Goal: Information Seeking & Learning: Learn about a topic

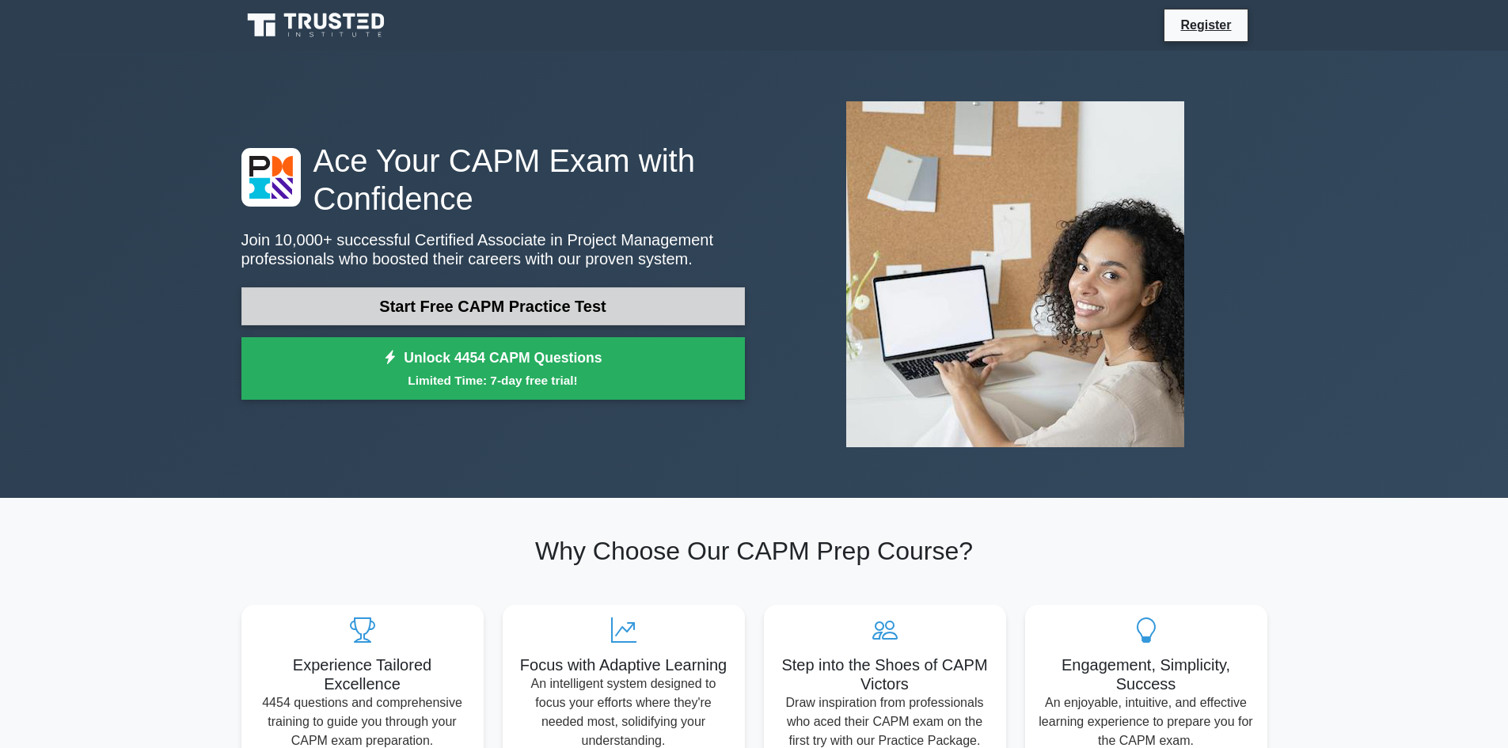
click at [647, 310] on link "Start Free CAPM Practice Test" at bounding box center [492, 306] width 503 height 38
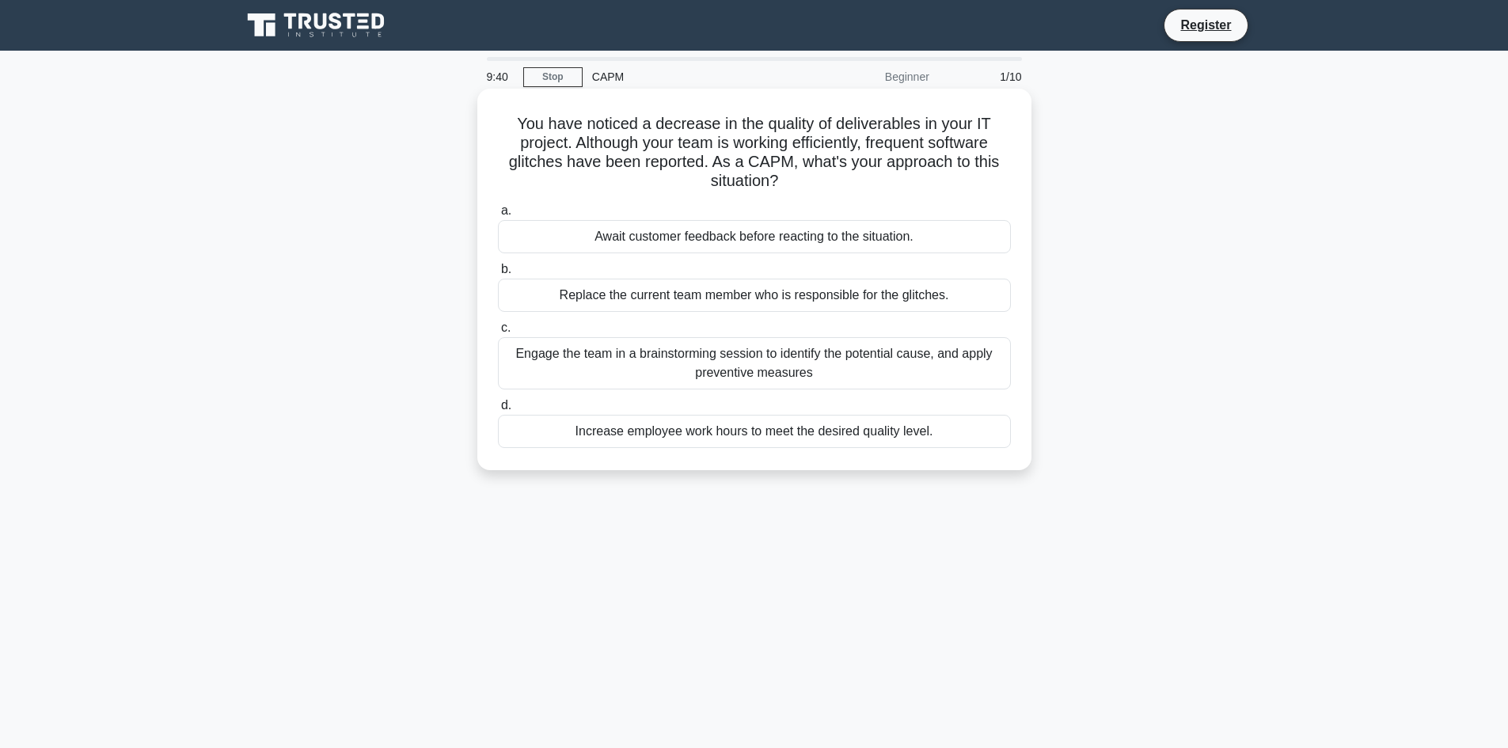
click at [750, 374] on div "Engage the team in a brainstorming session to identify the potential cause, and…" at bounding box center [754, 363] width 513 height 52
click at [498, 333] on input "c. Engage the team in a brainstorming session to identify the potential cause, …" at bounding box center [498, 328] width 0 height 10
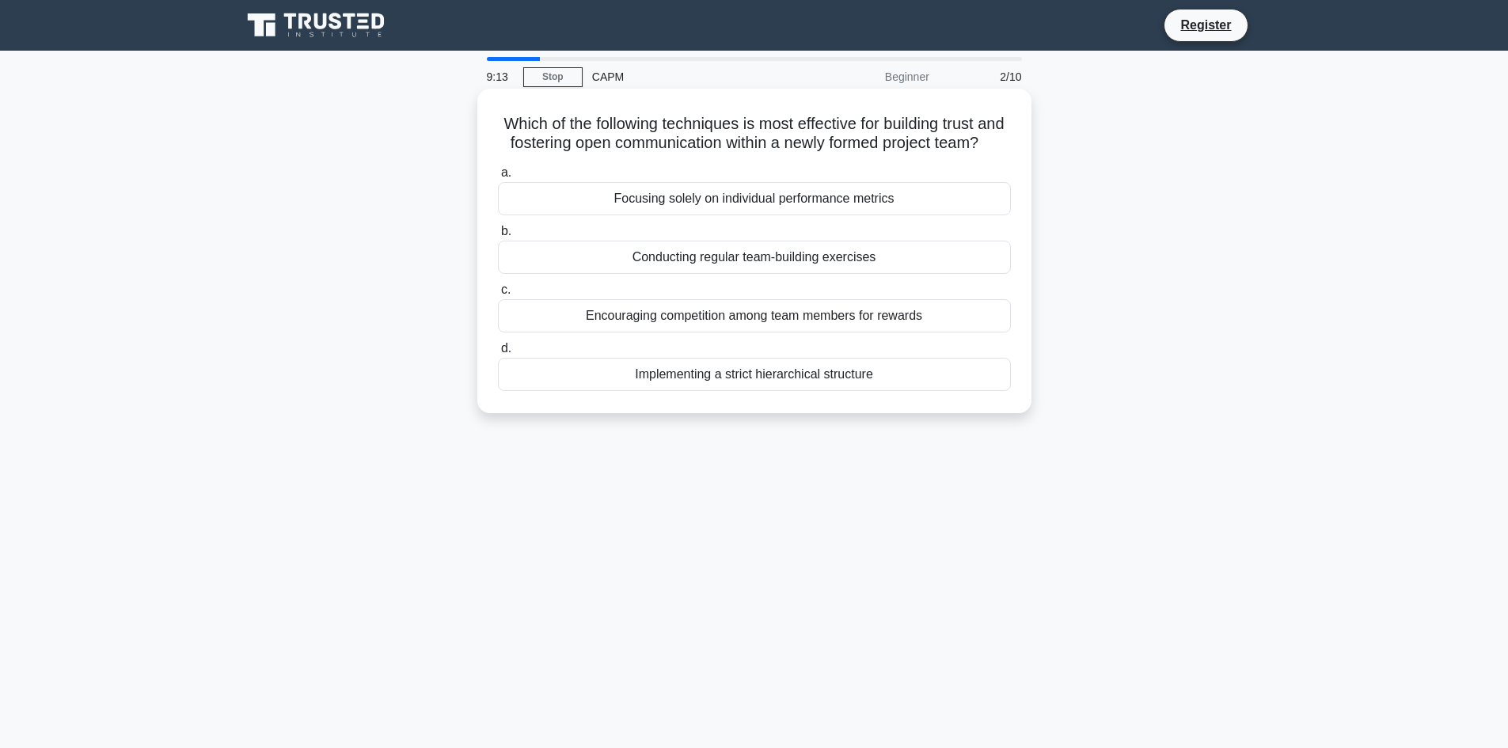
click at [766, 274] on div "Conducting regular team-building exercises" at bounding box center [754, 257] width 513 height 33
click at [498, 237] on input "b. Conducting regular team-building exercises" at bounding box center [498, 231] width 0 height 10
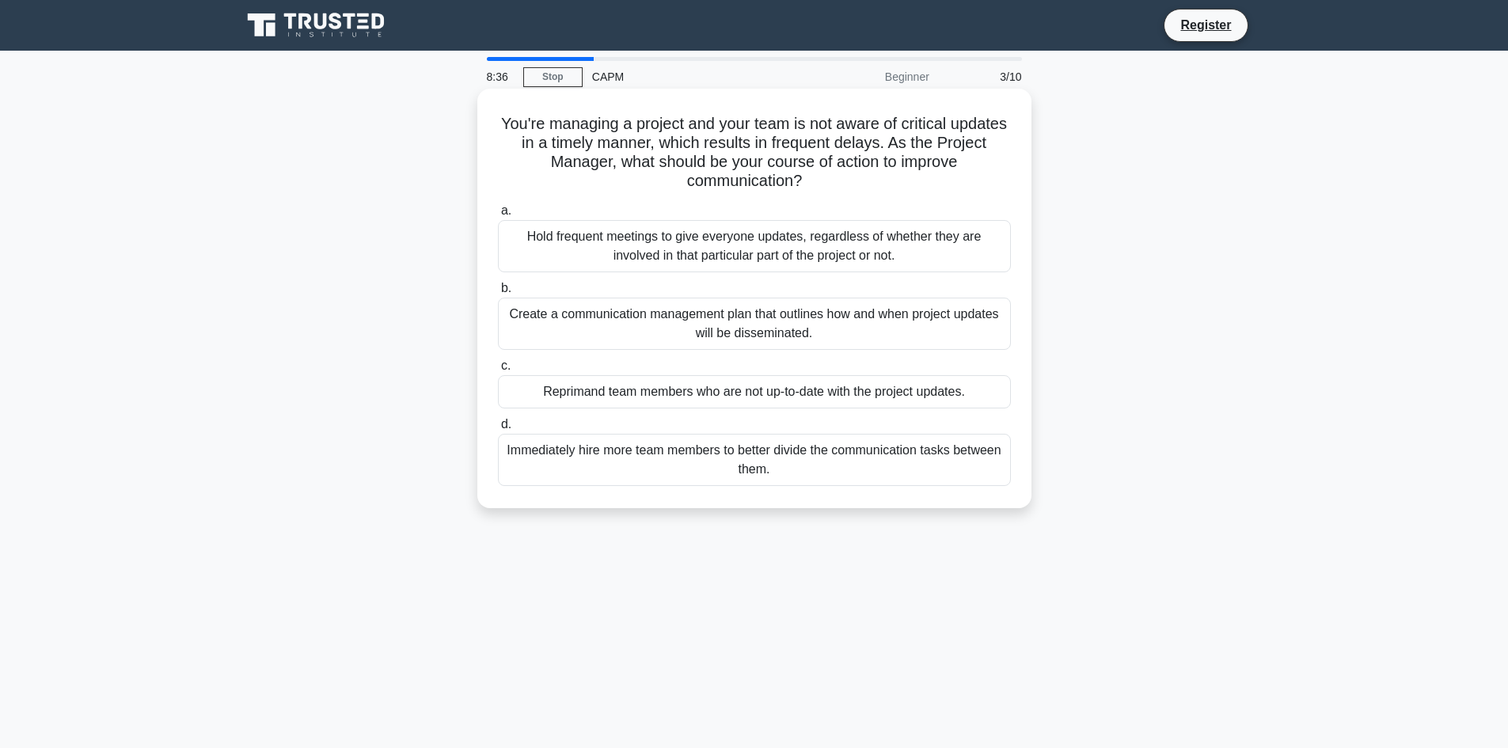
click at [851, 333] on div "Create a communication management plan that outlines how and when project updat…" at bounding box center [754, 324] width 513 height 52
click at [498, 294] on input "b. Create a communication management plan that outlines how and when project up…" at bounding box center [498, 288] width 0 height 10
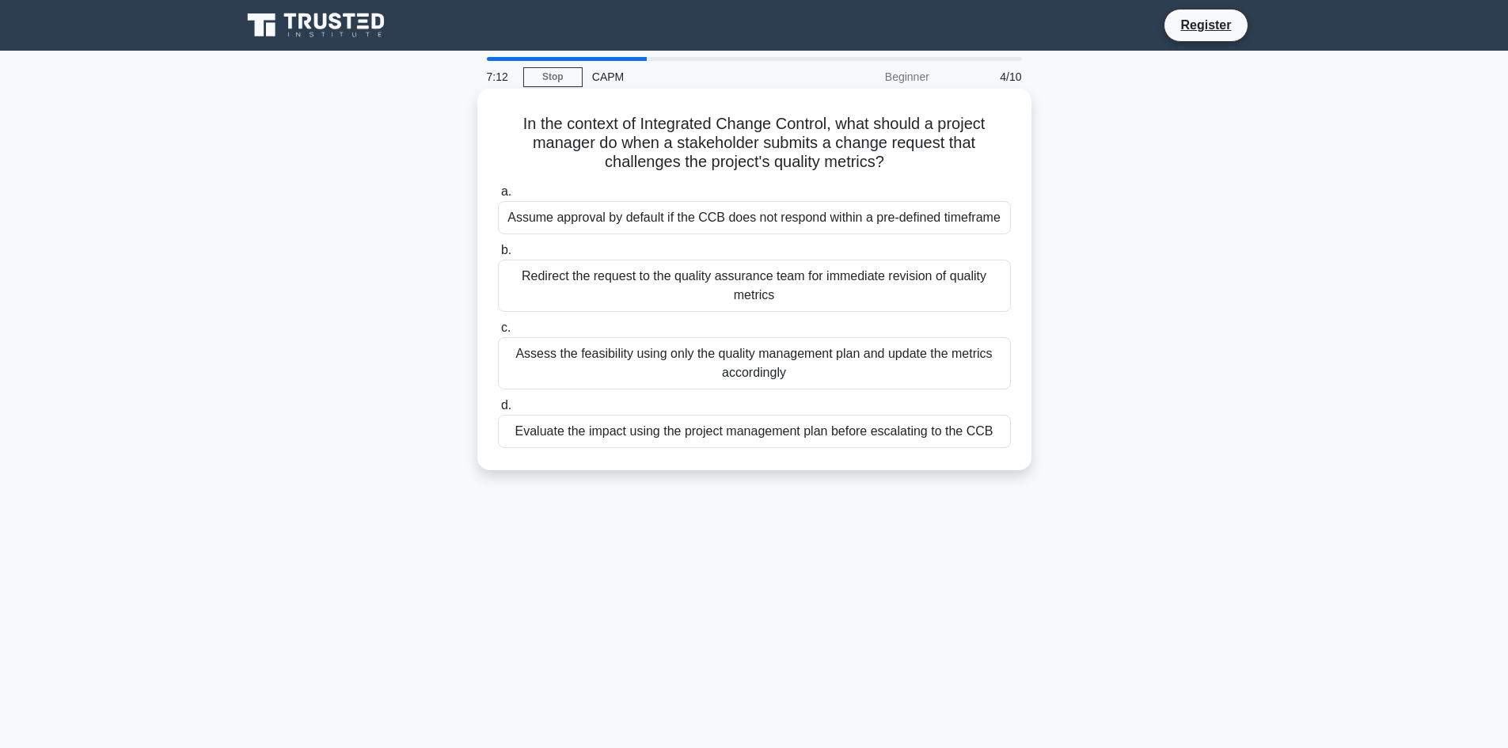
click at [804, 275] on div "Redirect the request to the quality assurance team for immediate revision of qu…" at bounding box center [754, 286] width 513 height 52
click at [498, 256] on input "b. Redirect the request to the quality assurance team for immediate revision of…" at bounding box center [498, 250] width 0 height 10
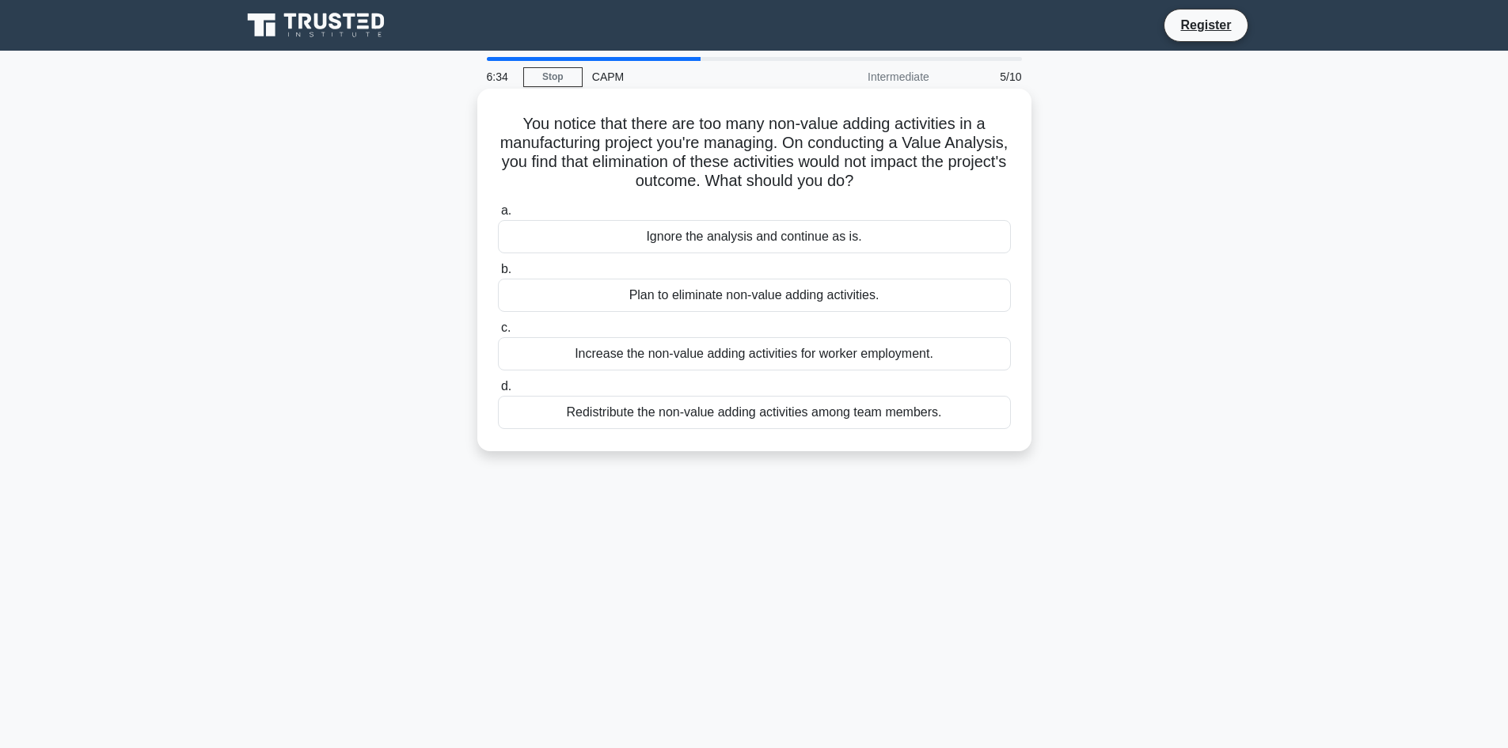
click at [787, 295] on div "Plan to eliminate non-value adding activities." at bounding box center [754, 295] width 513 height 33
click at [498, 275] on input "b. Plan to eliminate non-value adding activities." at bounding box center [498, 269] width 0 height 10
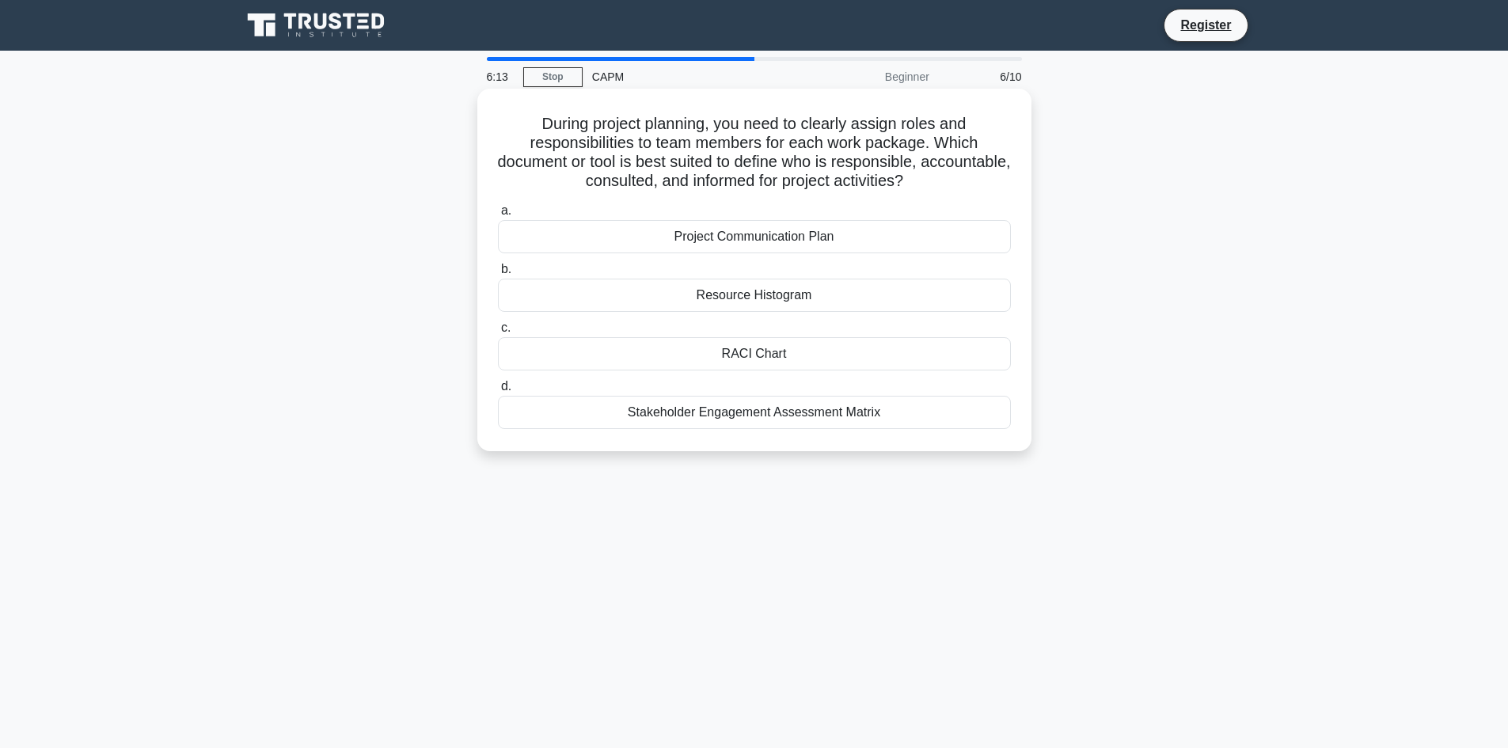
click at [767, 355] on div "RACI Chart" at bounding box center [754, 353] width 513 height 33
click at [498, 333] on input "c. RACI Chart" at bounding box center [498, 328] width 0 height 10
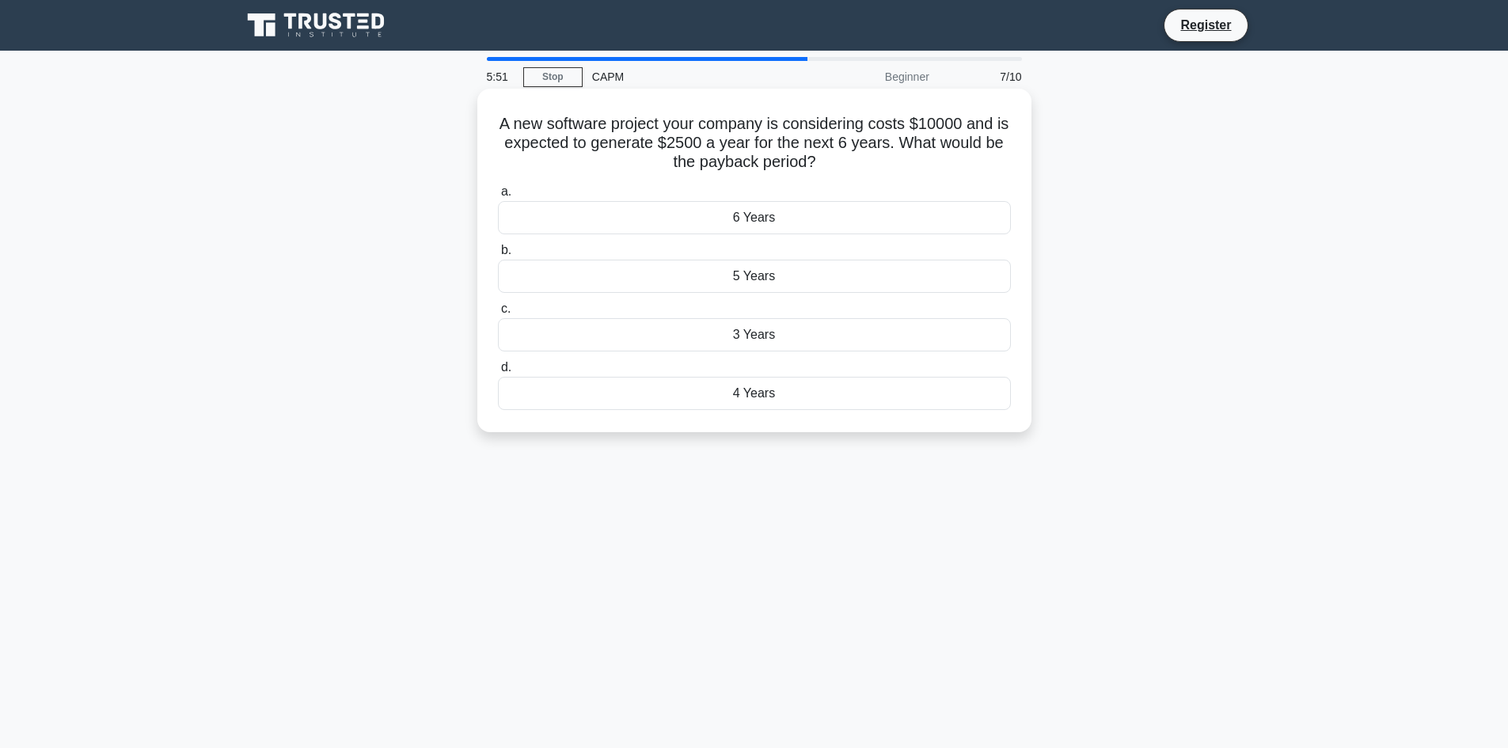
click at [791, 392] on div "4 Years" at bounding box center [754, 393] width 513 height 33
click at [498, 373] on input "d. 4 Years" at bounding box center [498, 368] width 0 height 10
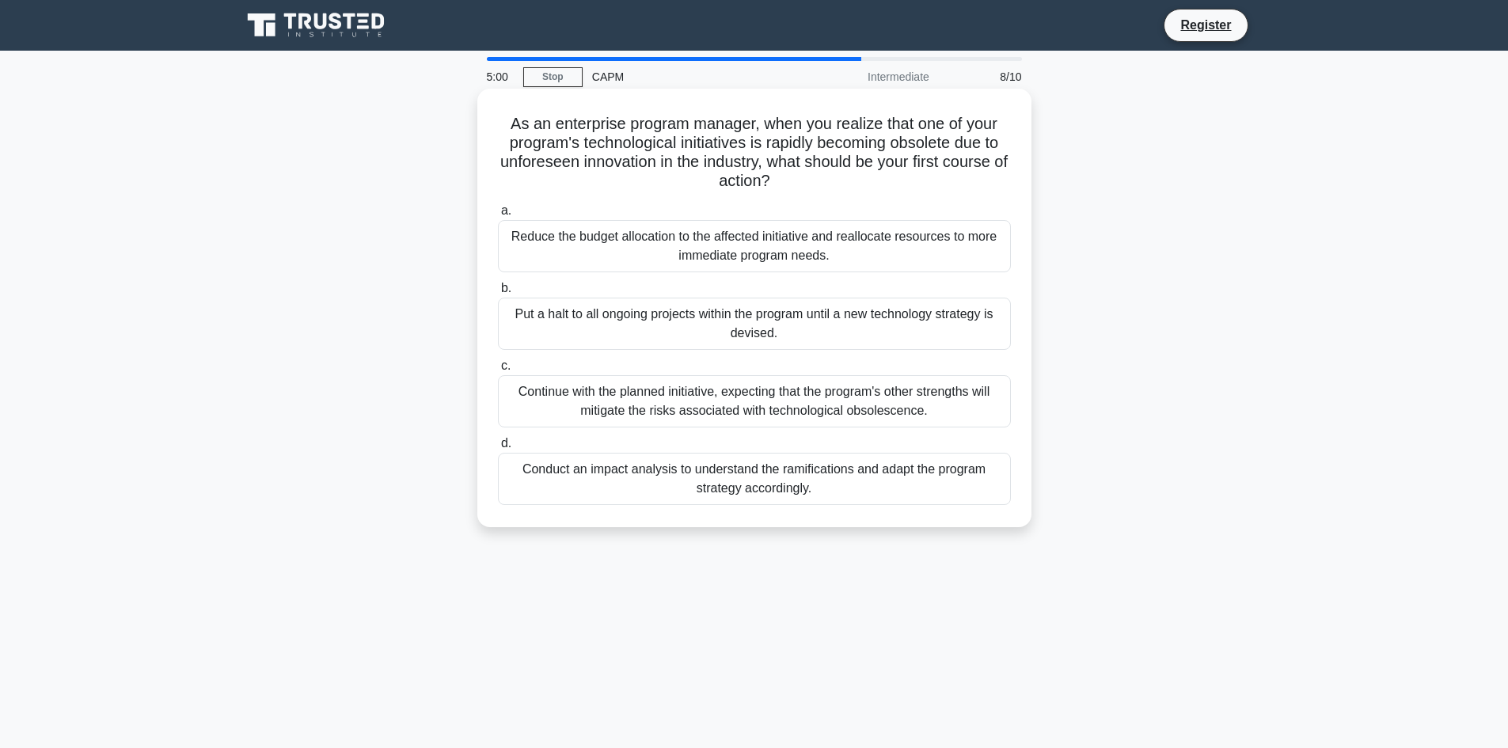
click at [839, 467] on div "Conduct an impact analysis to understand the ramifications and adapt the progra…" at bounding box center [754, 479] width 513 height 52
click at [498, 449] on input "d. Conduct an impact analysis to understand the ramifications and adapt the pro…" at bounding box center [498, 444] width 0 height 10
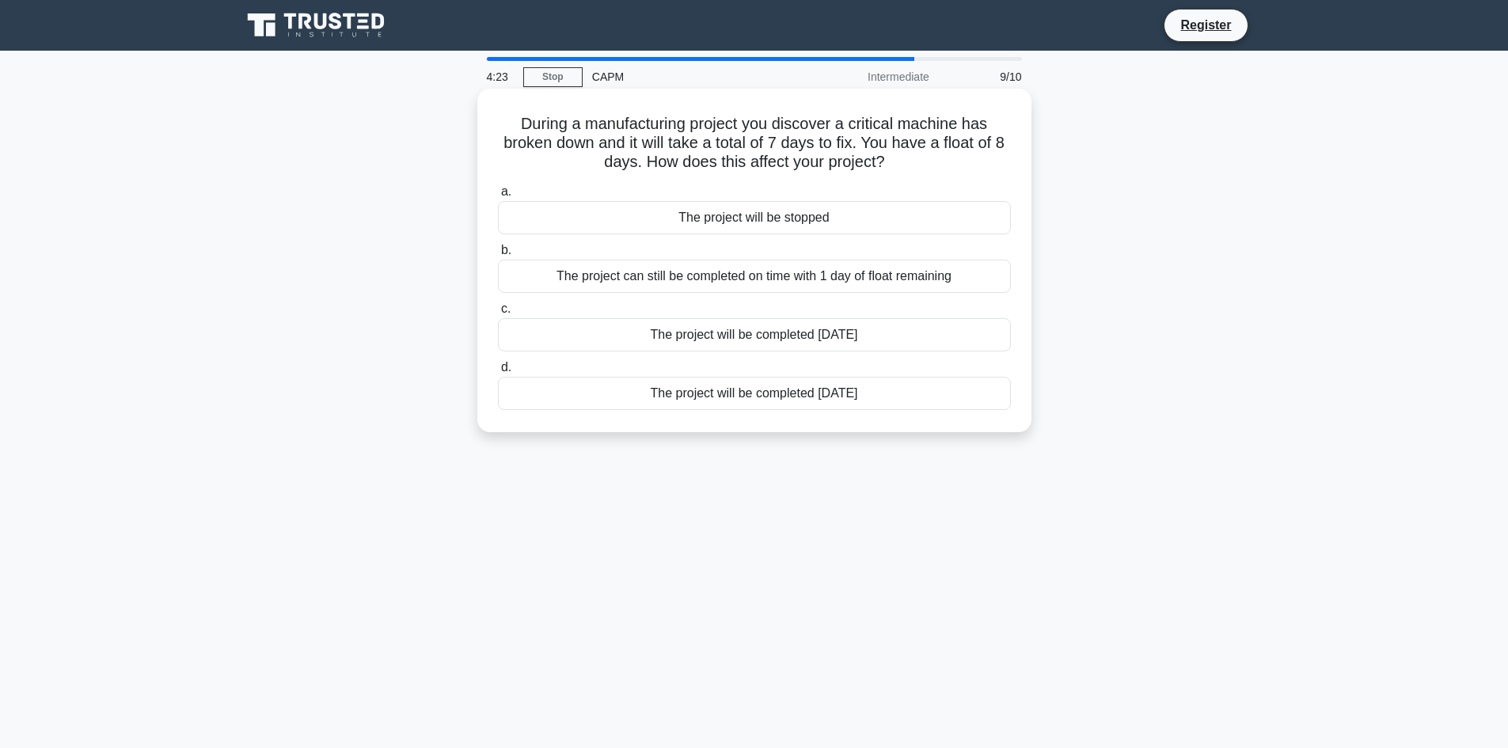
click at [802, 283] on div "The project can still be completed on time with 1 day of float remaining" at bounding box center [754, 276] width 513 height 33
click at [498, 256] on input "b. The project can still be completed on time with 1 day of float remaining" at bounding box center [498, 250] width 0 height 10
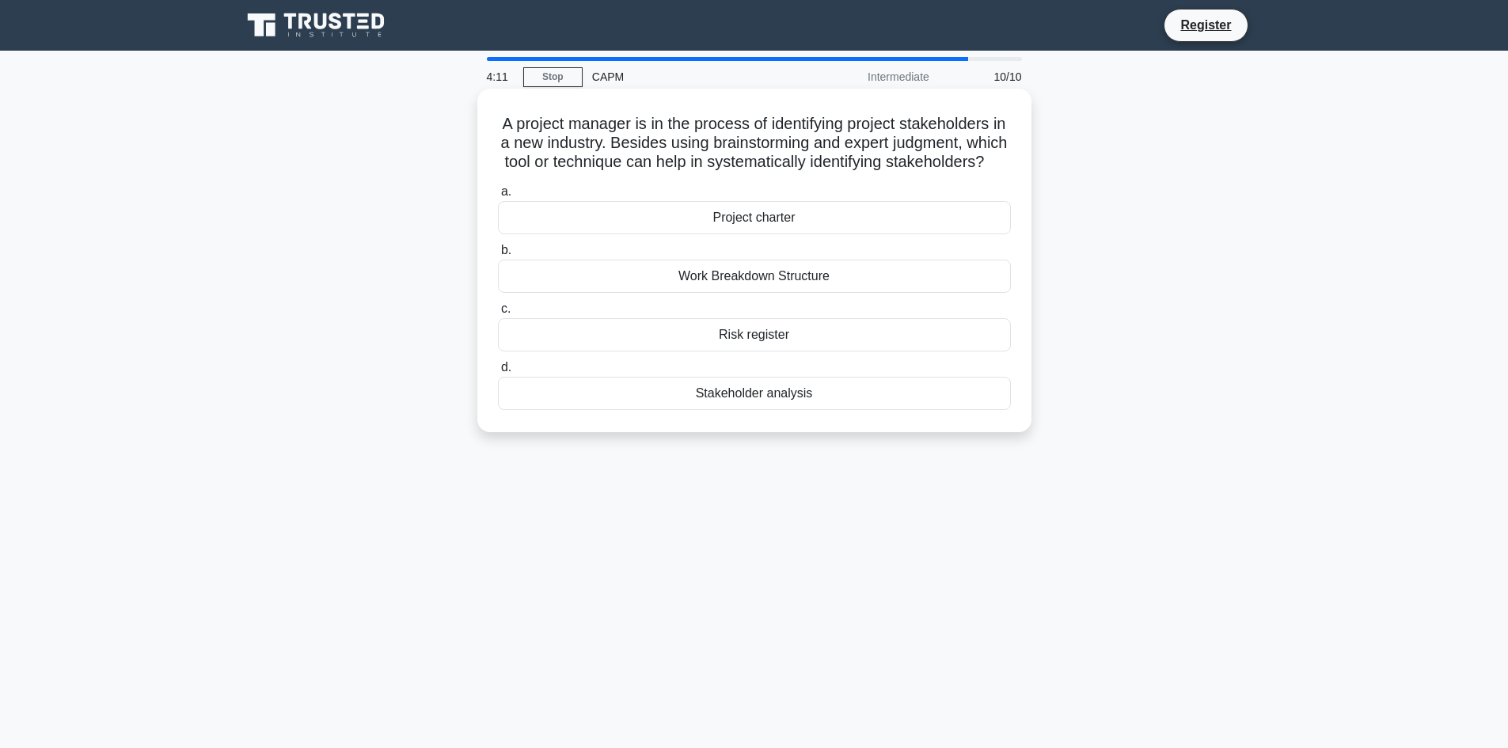
click at [772, 410] on div "Stakeholder analysis" at bounding box center [754, 393] width 513 height 33
click at [498, 373] on input "d. Stakeholder analysis" at bounding box center [498, 368] width 0 height 10
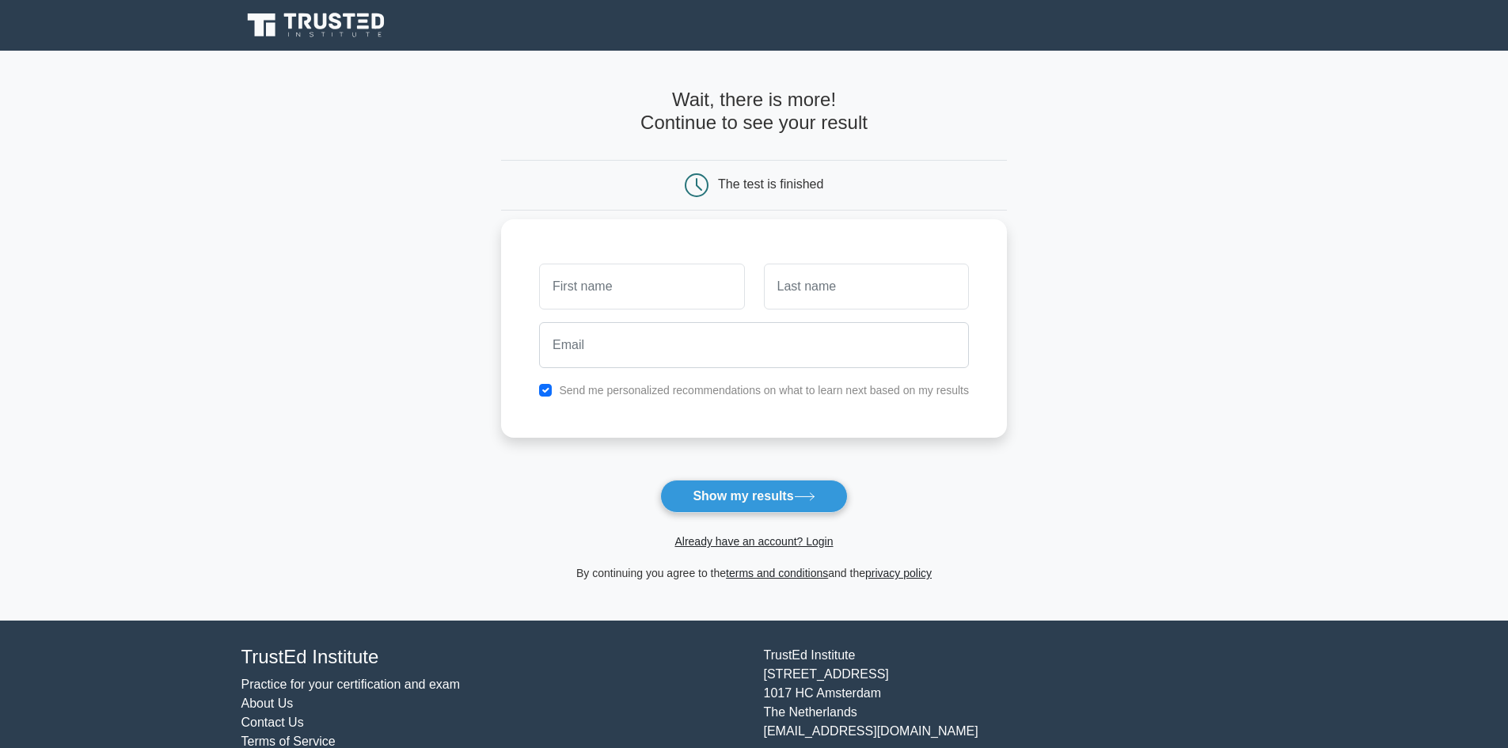
click at [716, 284] on input "text" at bounding box center [641, 287] width 205 height 46
click at [803, 283] on input "text" at bounding box center [866, 287] width 205 height 46
type input "Goddard"
click at [717, 305] on input "text" at bounding box center [641, 287] width 205 height 46
click at [604, 289] on input "text" at bounding box center [641, 287] width 205 height 46
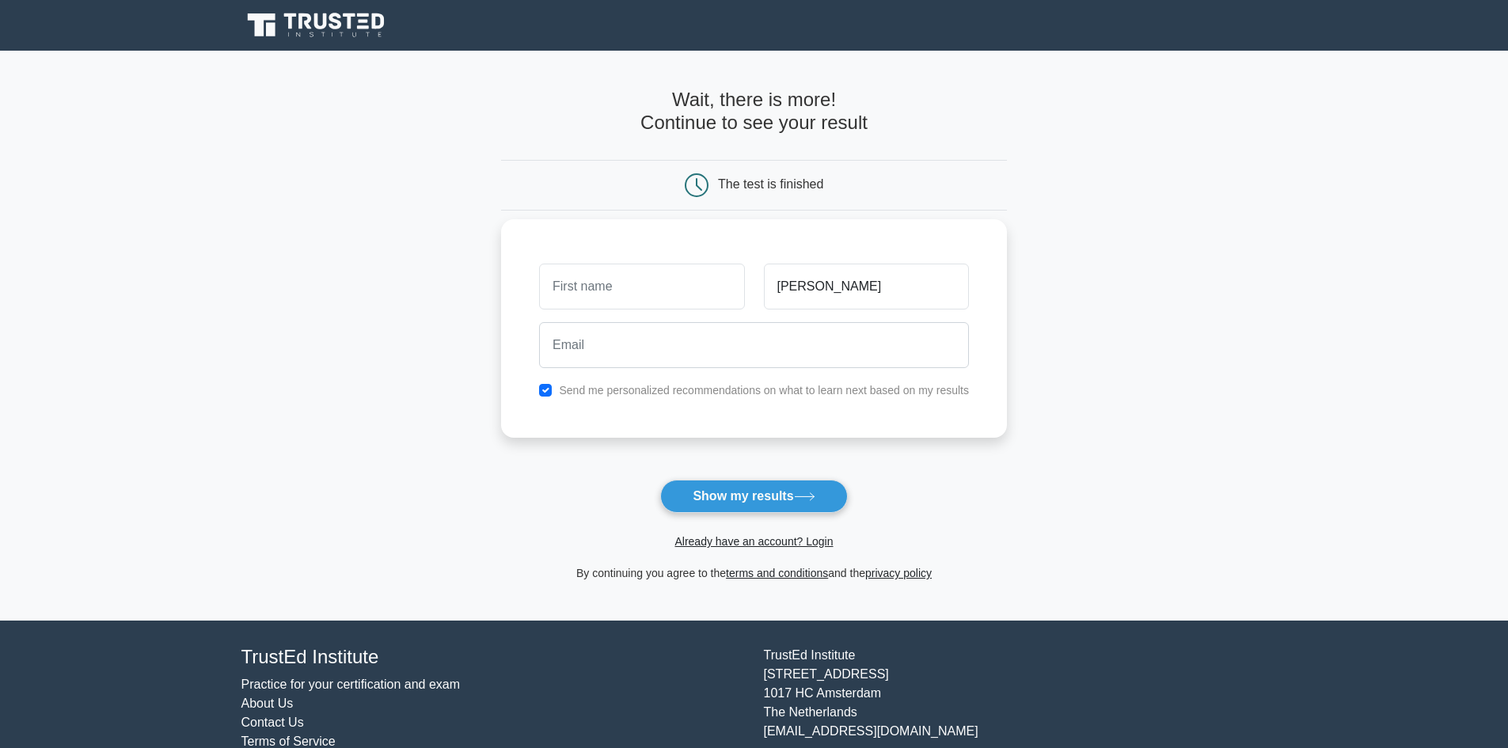
click at [658, 399] on div "Send me personalized recommendations on what to learn next based on my results" at bounding box center [754, 390] width 449 height 19
click at [640, 291] on input "text" at bounding box center [641, 287] width 205 height 46
type input "Hailey"
click at [654, 351] on input "email" at bounding box center [754, 345] width 430 height 46
type input "hailey.goddard299@gmail.com"
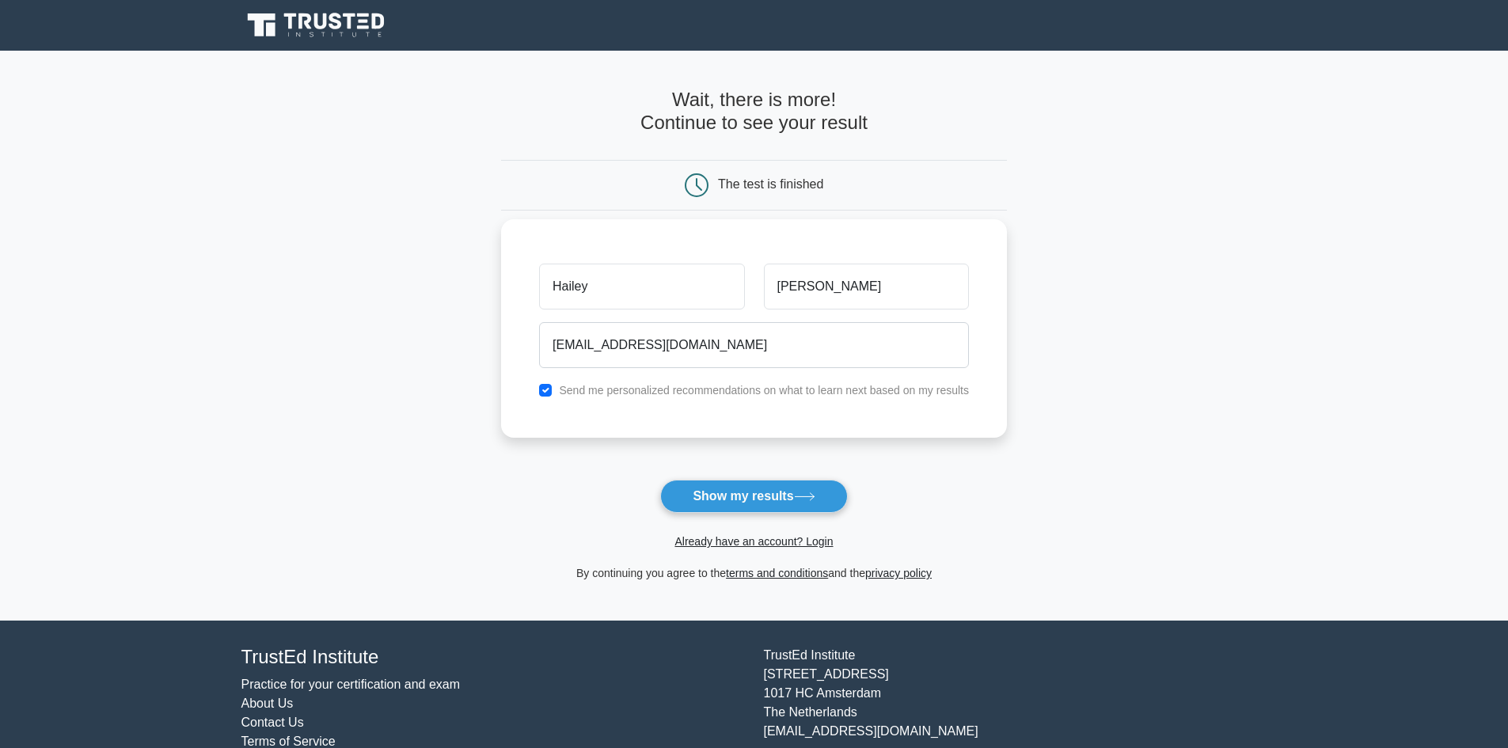
click at [614, 393] on label "Send me personalized recommendations on what to learn next based on my results" at bounding box center [764, 390] width 410 height 13
click at [545, 393] on input "checkbox" at bounding box center [545, 390] width 13 height 13
checkbox input "false"
drag, startPoint x: 768, startPoint y: 348, endPoint x: 539, endPoint y: 344, distance: 228.8
click at [539, 344] on div "hailey.goddard299@gmail.com" at bounding box center [754, 345] width 449 height 59
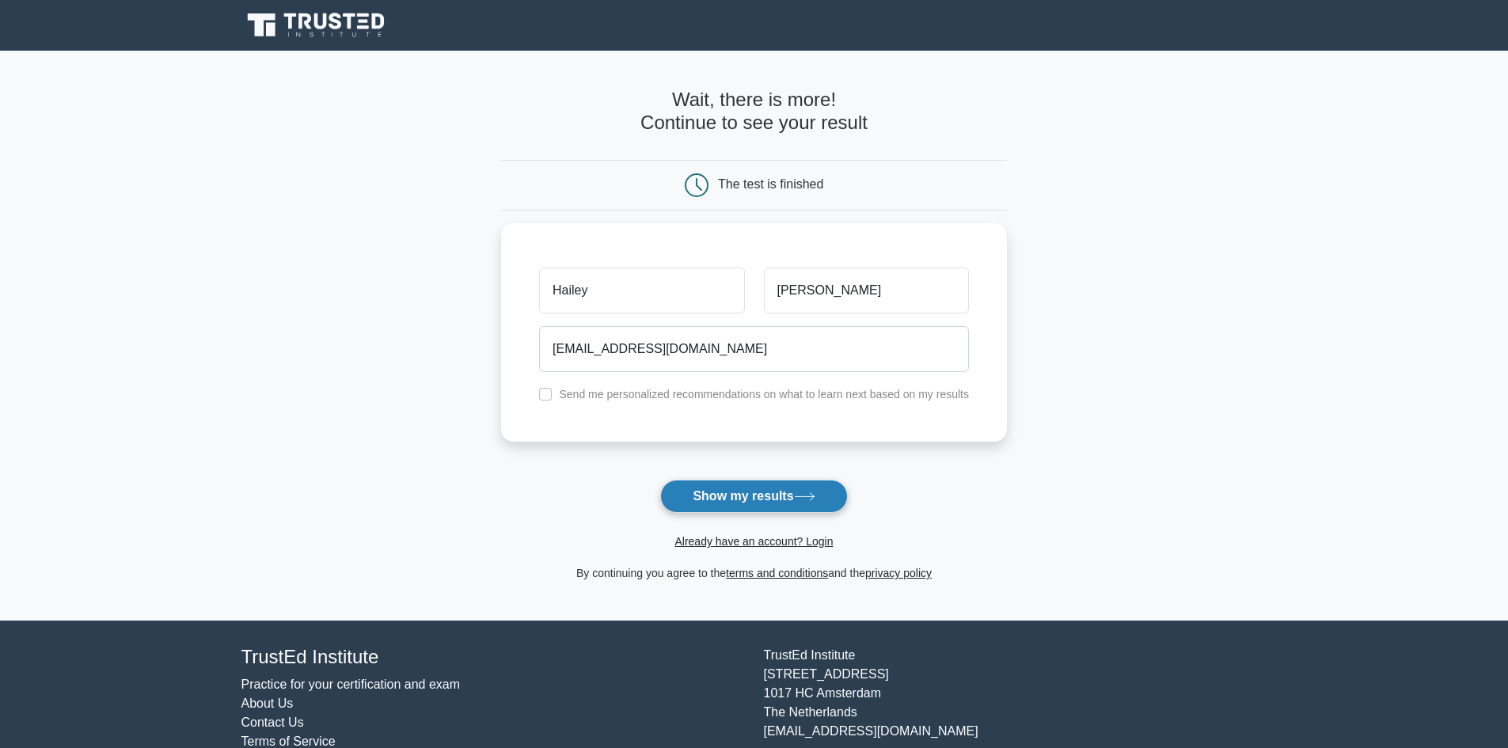
click at [785, 491] on button "Show my results" at bounding box center [753, 496] width 187 height 33
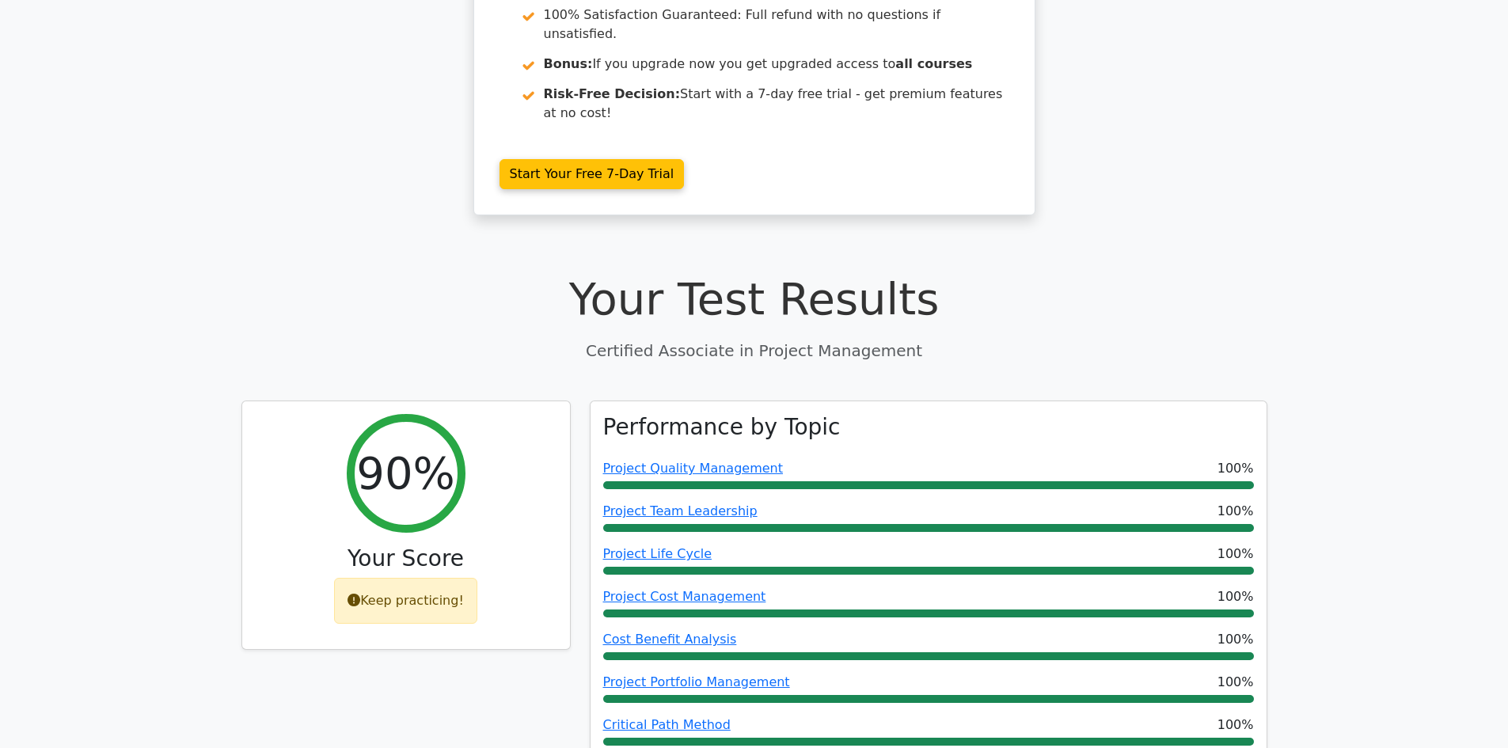
scroll to position [396, 0]
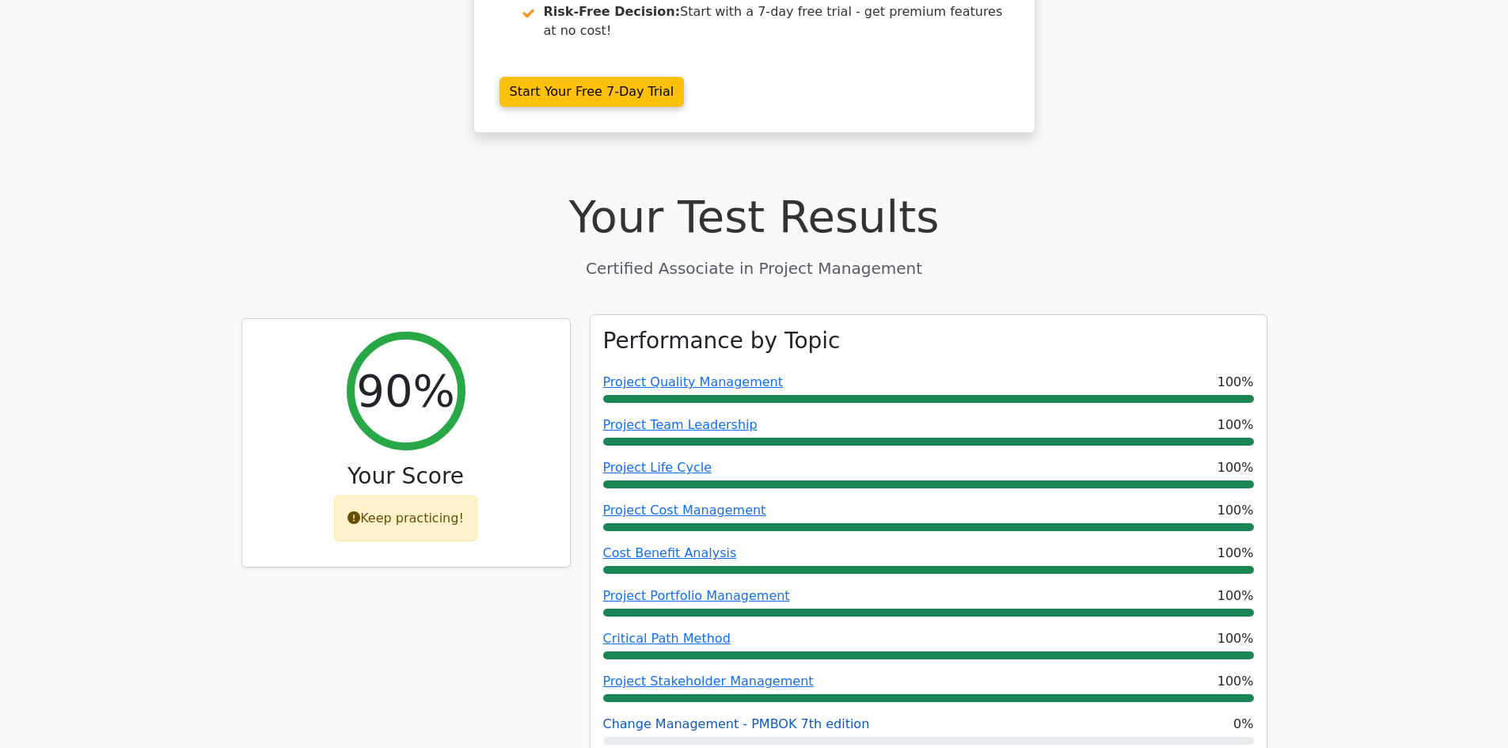
click at [818, 716] on link "Change Management - PMBOK 7th edition" at bounding box center [736, 723] width 267 height 15
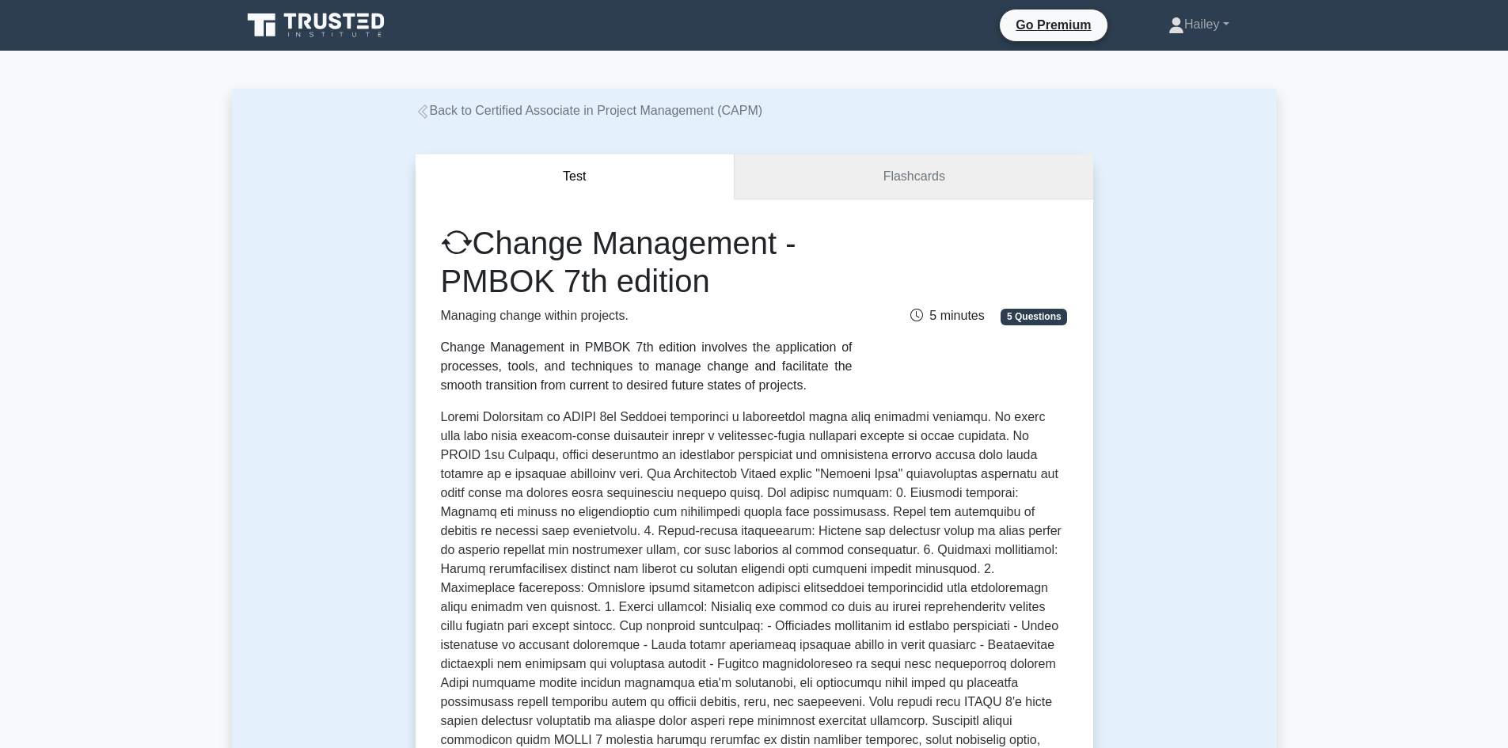
click at [832, 194] on link "Flashcards" at bounding box center [914, 176] width 358 height 45
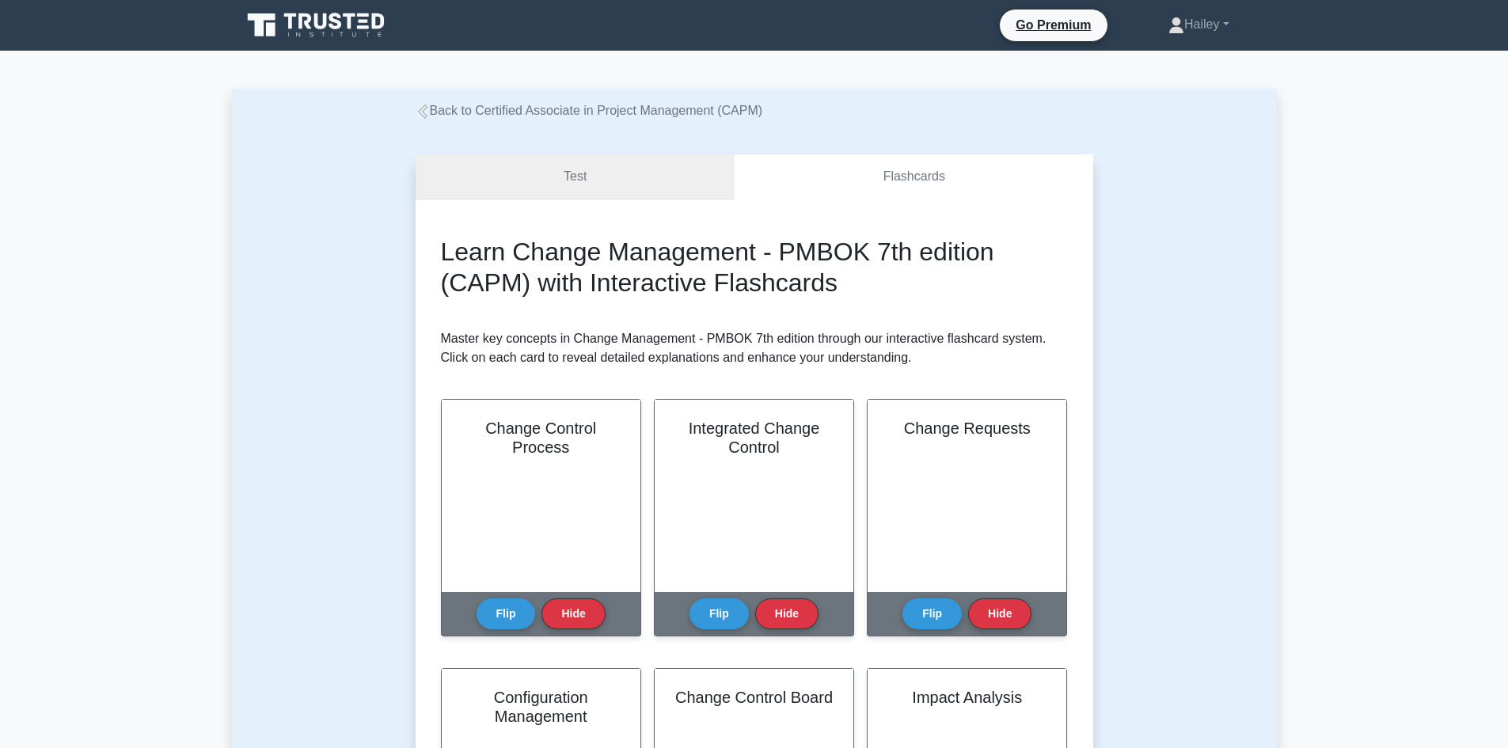
click at [678, 196] on link "Test" at bounding box center [576, 176] width 320 height 45
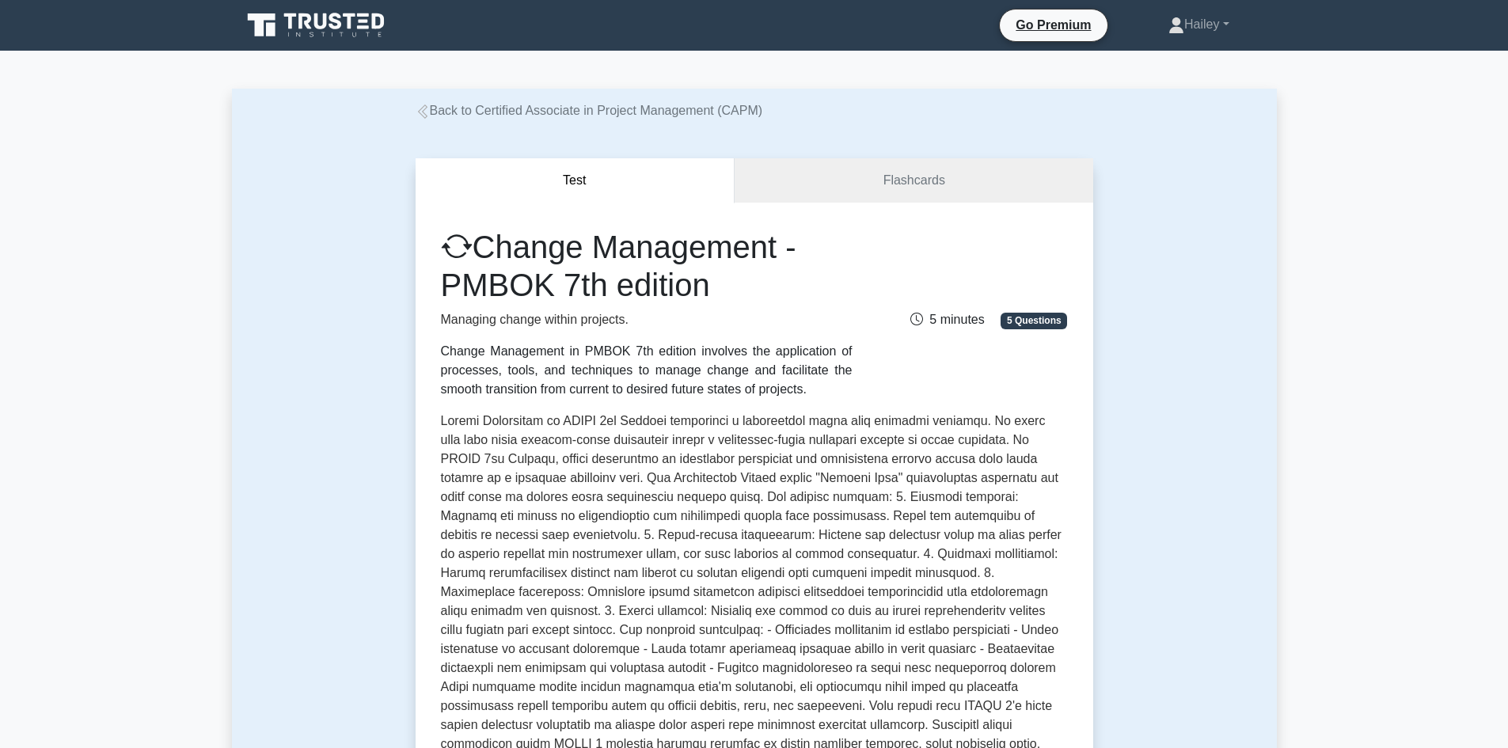
click at [457, 104] on link "Back to Certified Associate in Project Management (CAPM)" at bounding box center [590, 110] width 348 height 13
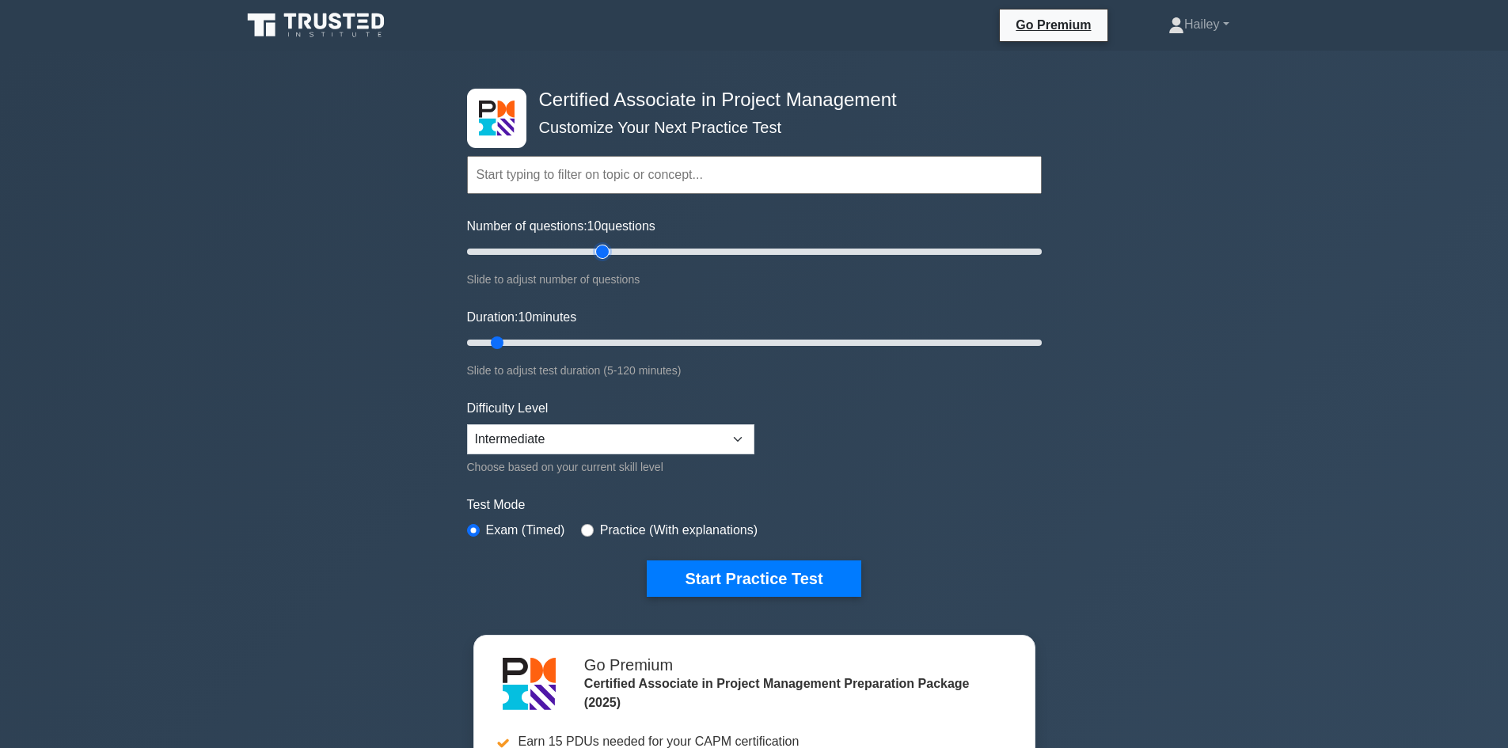
type input "50"
click at [608, 256] on input "Number of questions: 10 questions" at bounding box center [754, 251] width 575 height 19
type input "30"
click at [604, 333] on input "Duration: 10 minutes" at bounding box center [754, 342] width 575 height 19
click at [647, 433] on select "Beginner Intermediate Expert" at bounding box center [610, 439] width 287 height 30
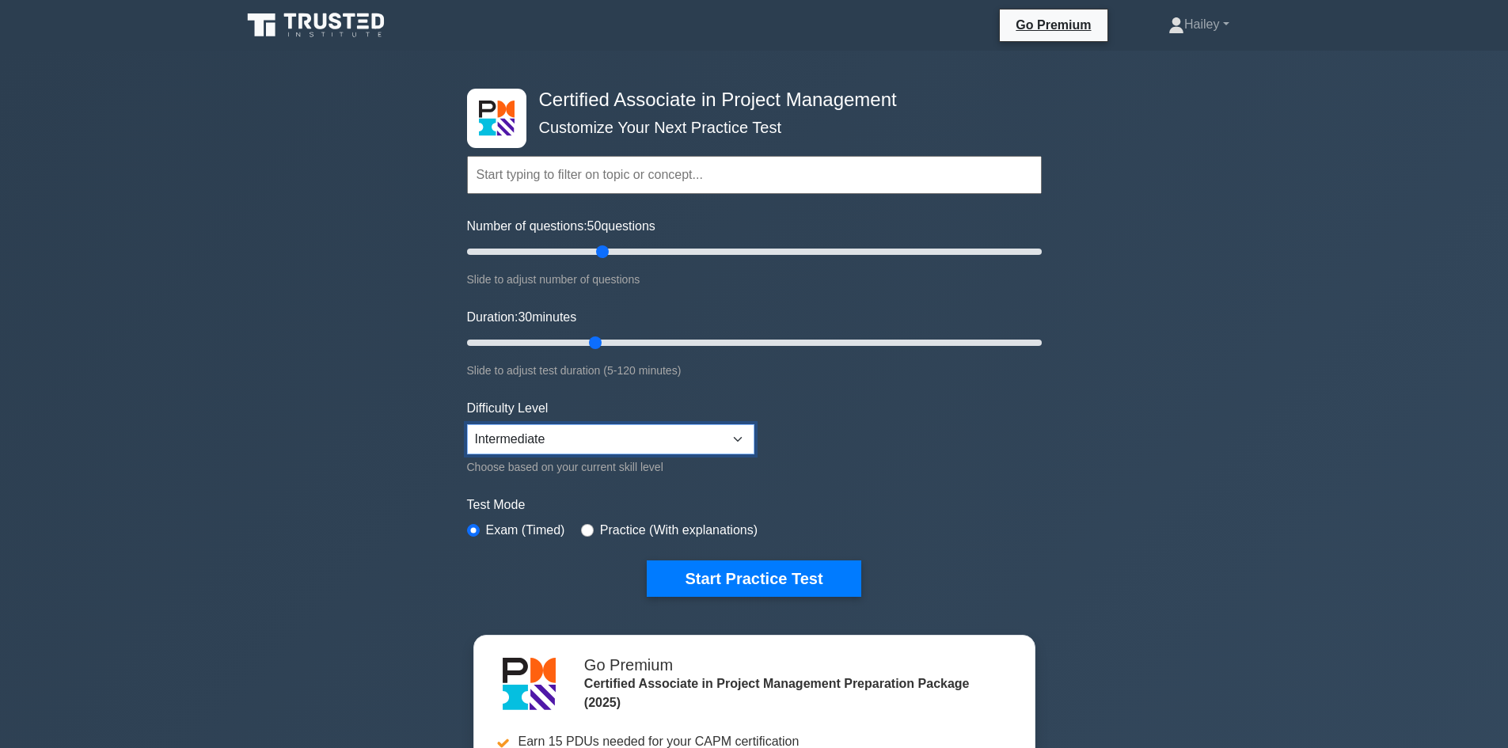
select select "beginner"
click at [467, 424] on select "Beginner Intermediate Expert" at bounding box center [610, 439] width 287 height 30
click at [961, 256] on input "Number of questions: 175 questions" at bounding box center [754, 251] width 575 height 19
click at [971, 245] on input "Number of questions: 175 questions" at bounding box center [754, 251] width 575 height 19
drag, startPoint x: 973, startPoint y: 244, endPoint x: 533, endPoint y: 255, distance: 440.3
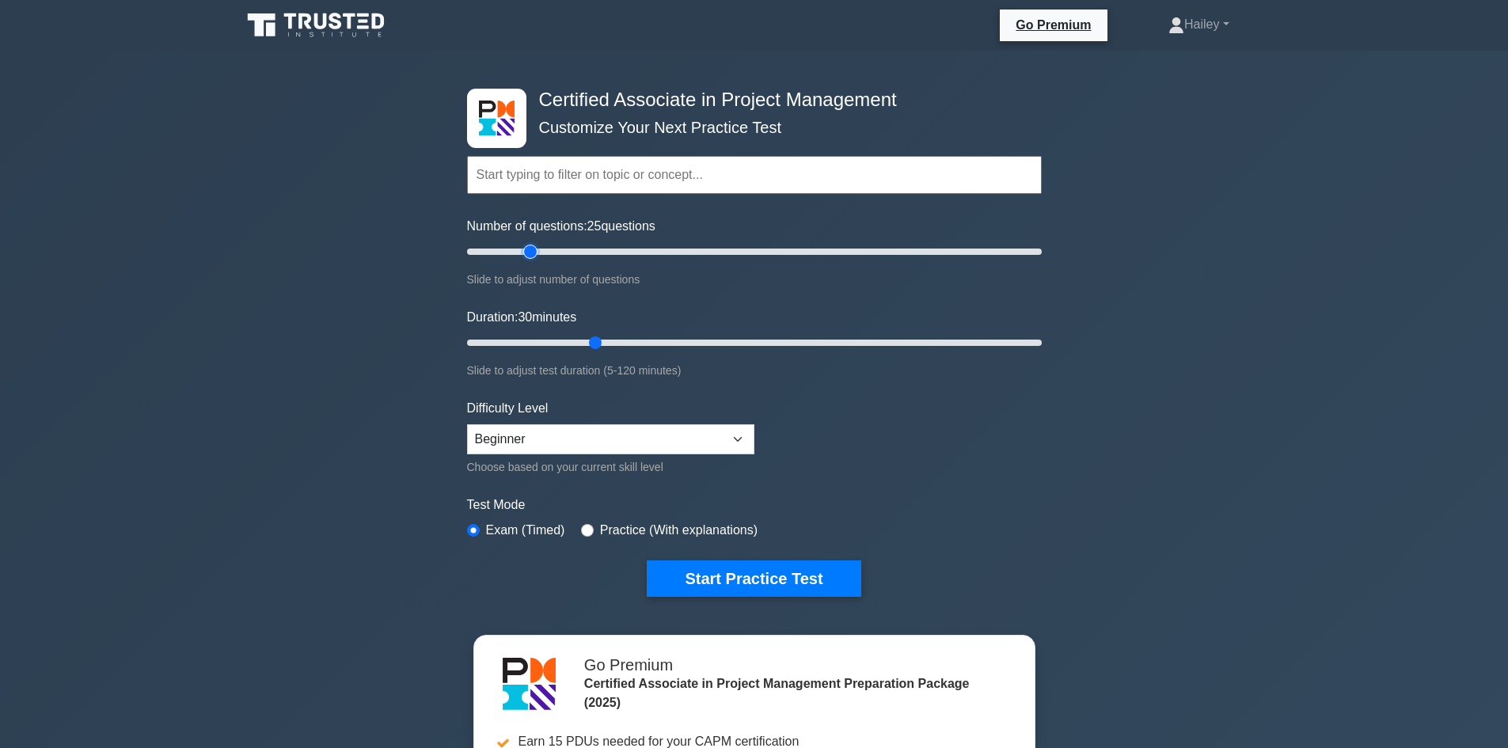
type input "25"
click at [533, 255] on input "Number of questions: 25 questions" at bounding box center [754, 251] width 575 height 19
click at [716, 591] on button "Start Practice Test" at bounding box center [754, 578] width 214 height 36
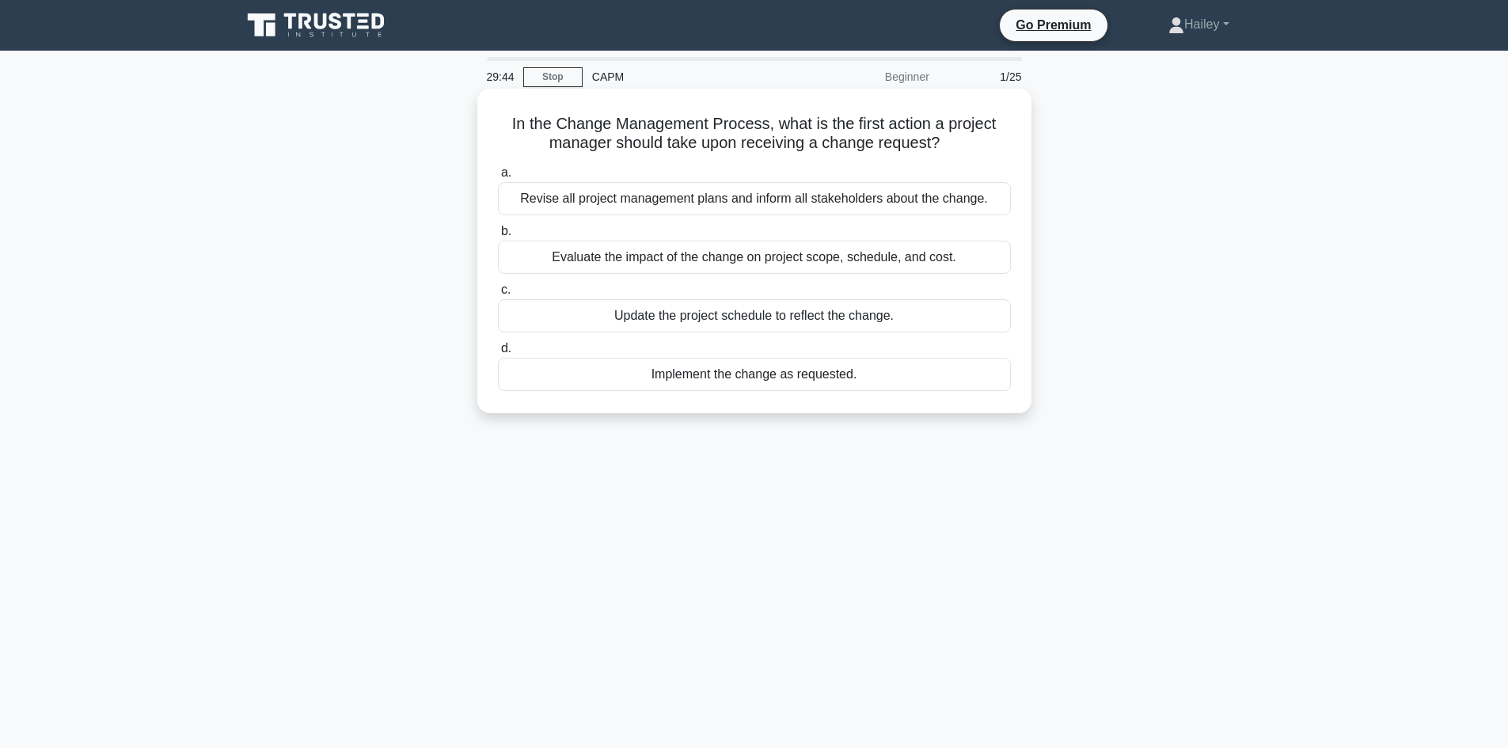
click at [947, 263] on div "Evaluate the impact of the change on project scope, schedule, and cost." at bounding box center [754, 257] width 513 height 33
click at [498, 237] on input "b. Evaluate the impact of the change on project scope, schedule, and cost." at bounding box center [498, 231] width 0 height 10
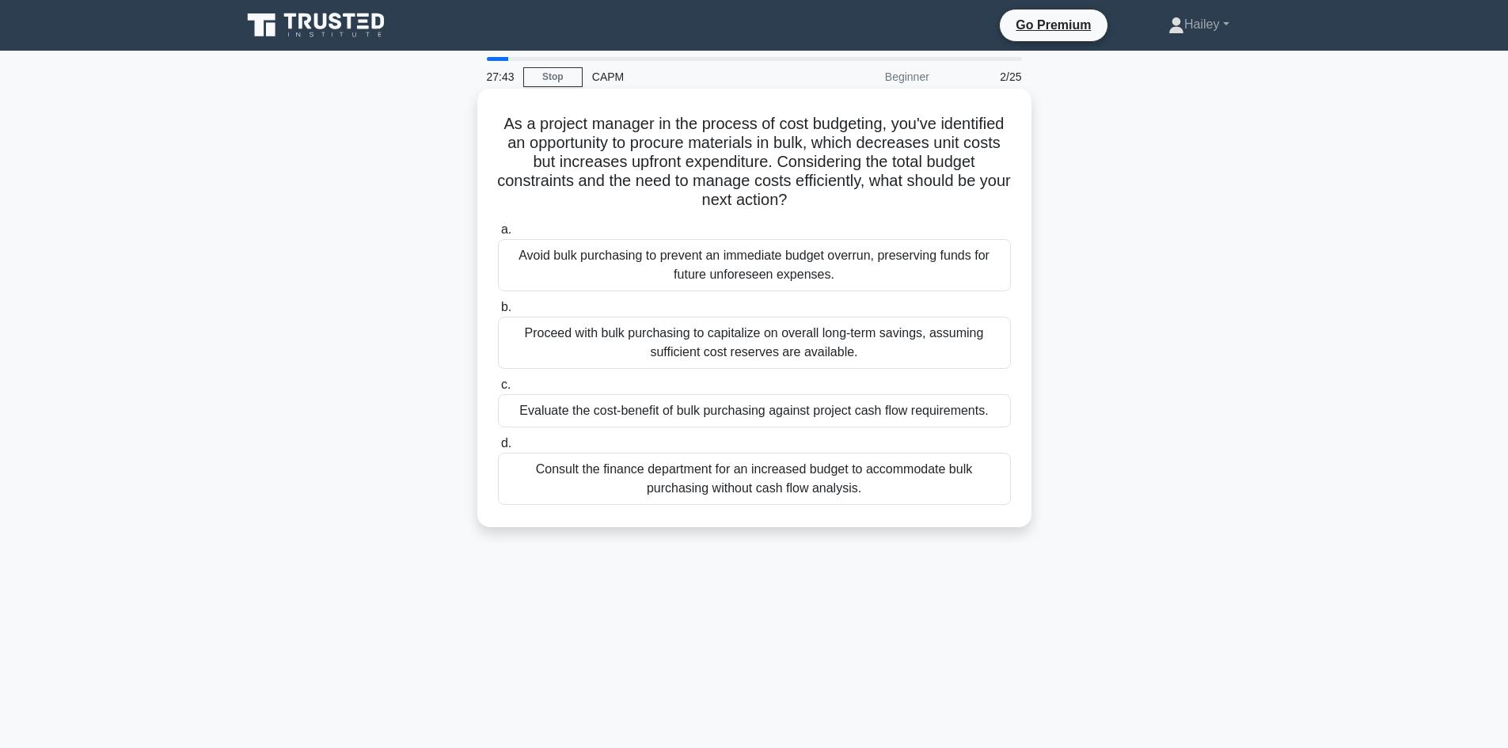
click at [891, 408] on div "Evaluate the cost-benefit of bulk purchasing against project cash flow requirem…" at bounding box center [754, 410] width 513 height 33
click at [498, 390] on input "c. Evaluate the cost-benefit of bulk purchasing against project cash flow requi…" at bounding box center [498, 385] width 0 height 10
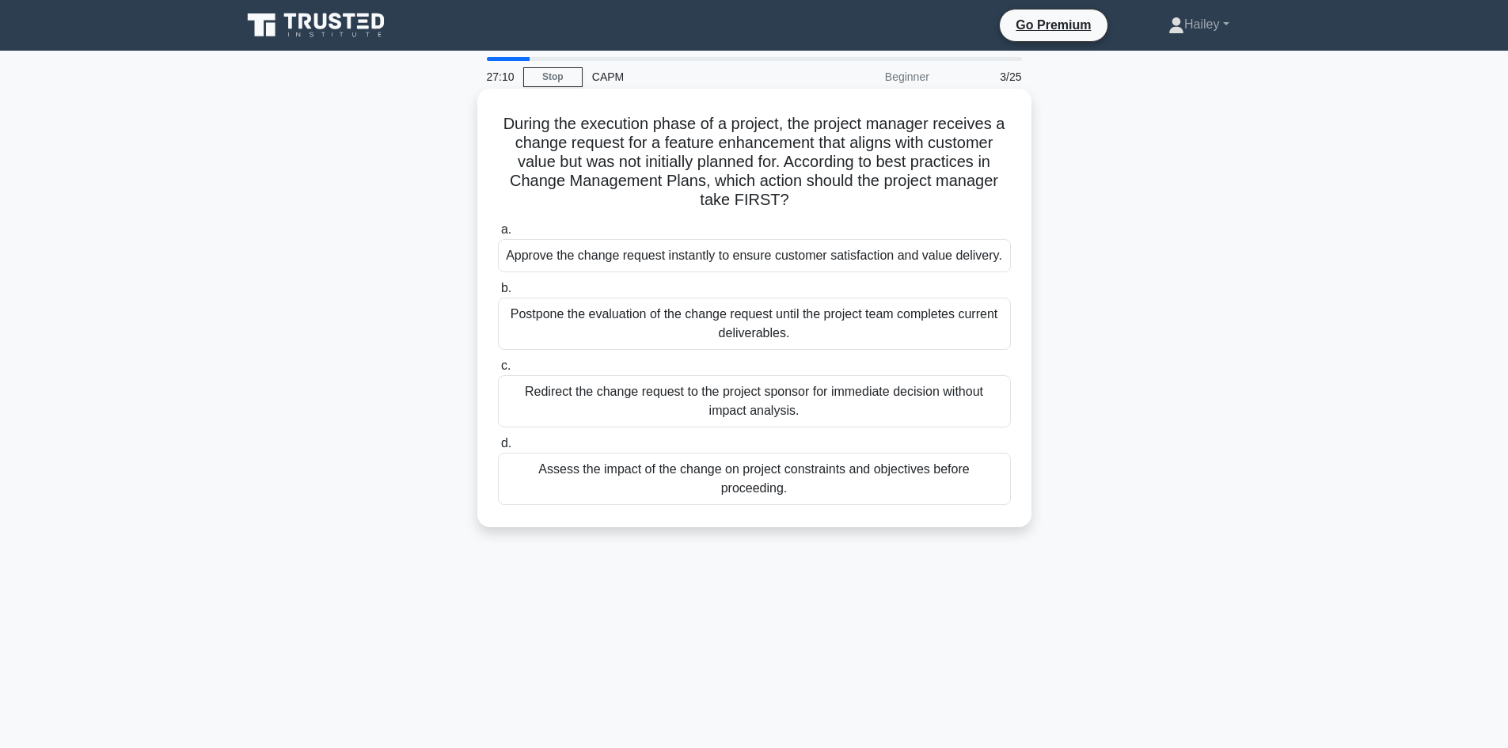
click at [954, 477] on div "Assess the impact of the change on project constraints and objectives before pr…" at bounding box center [754, 479] width 513 height 52
click at [498, 449] on input "d. Assess the impact of the change on project constraints and objectives before…" at bounding box center [498, 444] width 0 height 10
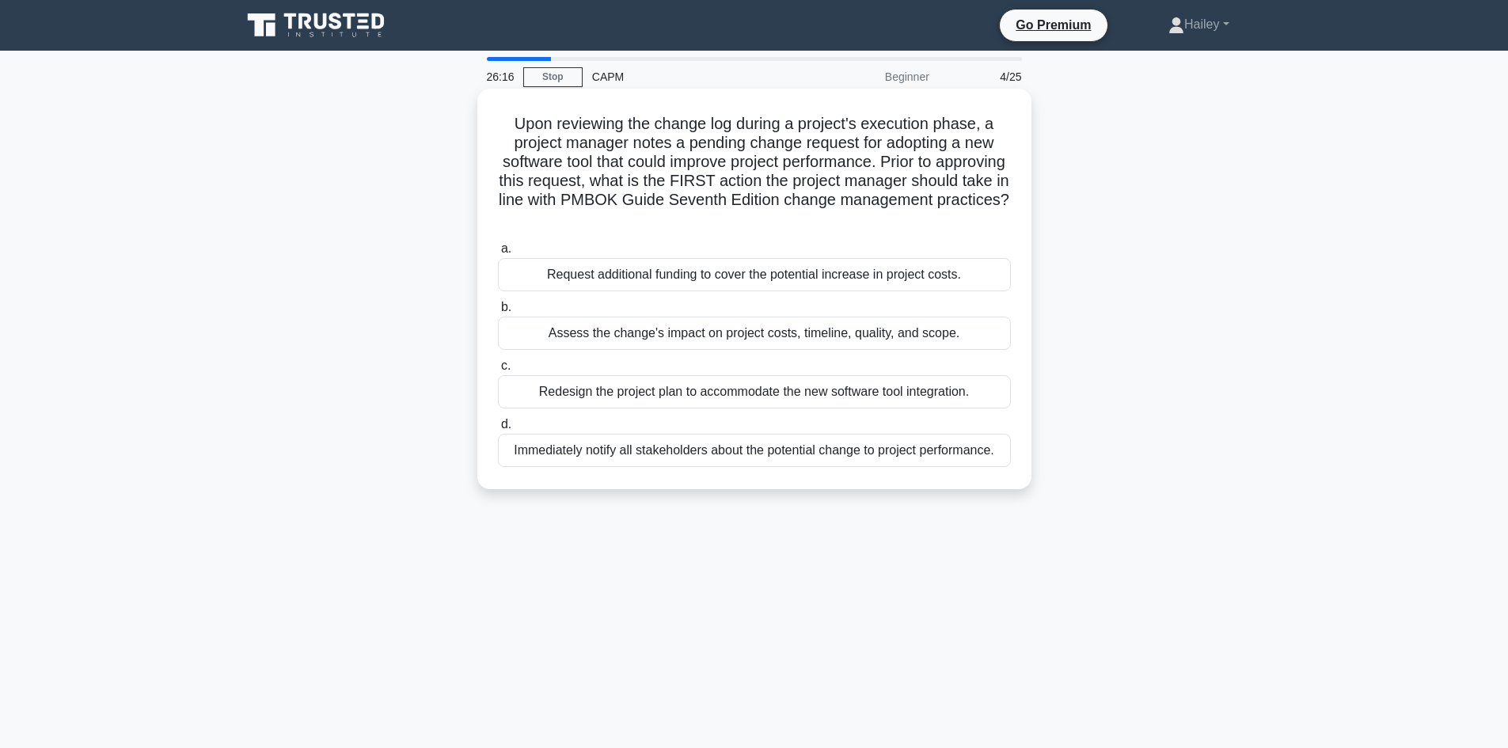
click at [922, 332] on div "Assess the change's impact on project costs, timeline, quality, and scope." at bounding box center [754, 333] width 513 height 33
click at [498, 313] on input "b. Assess the change's impact on project costs, timeline, quality, and scope." at bounding box center [498, 307] width 0 height 10
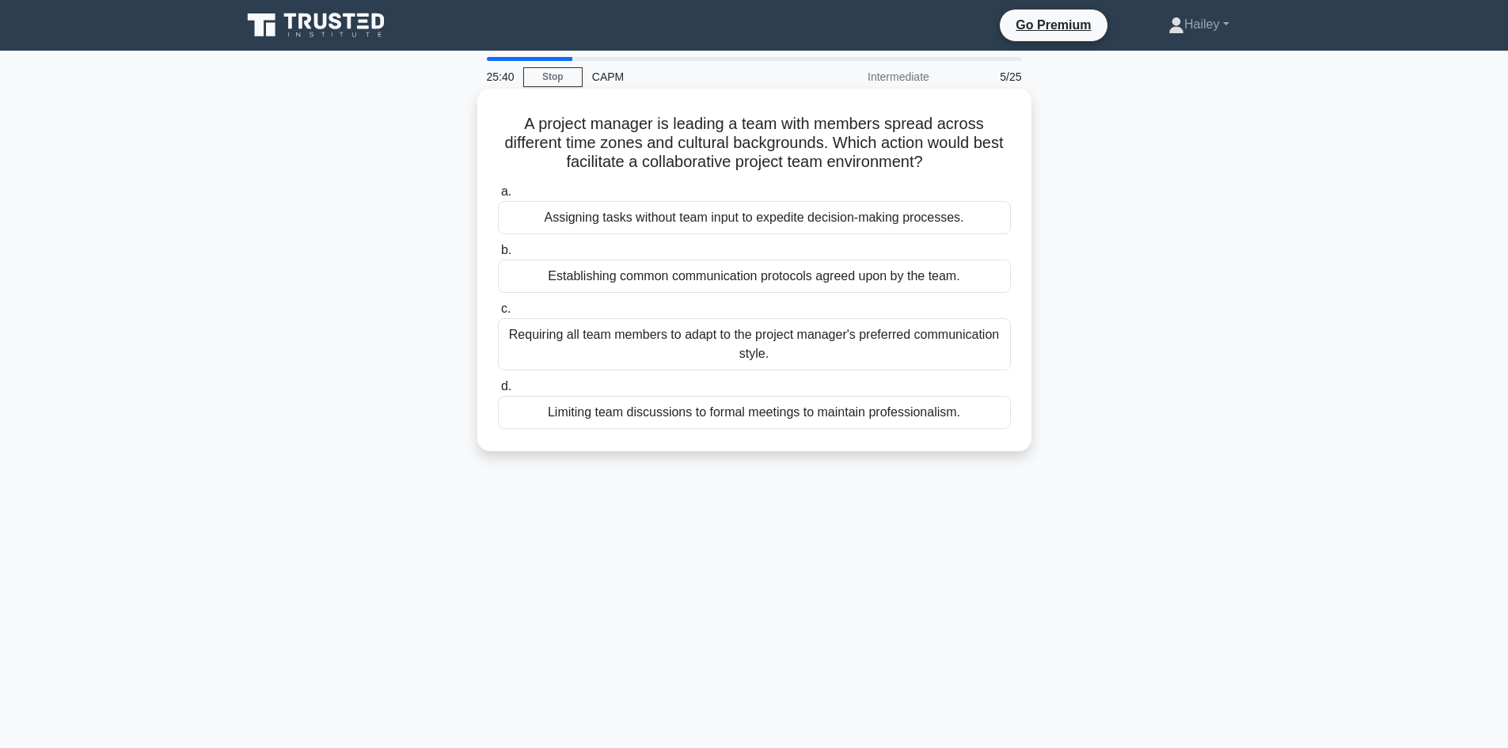
click at [970, 279] on div "Establishing common communication protocols agreed upon by the team." at bounding box center [754, 276] width 513 height 33
click at [498, 256] on input "b. Establishing common communication protocols agreed upon by the team." at bounding box center [498, 250] width 0 height 10
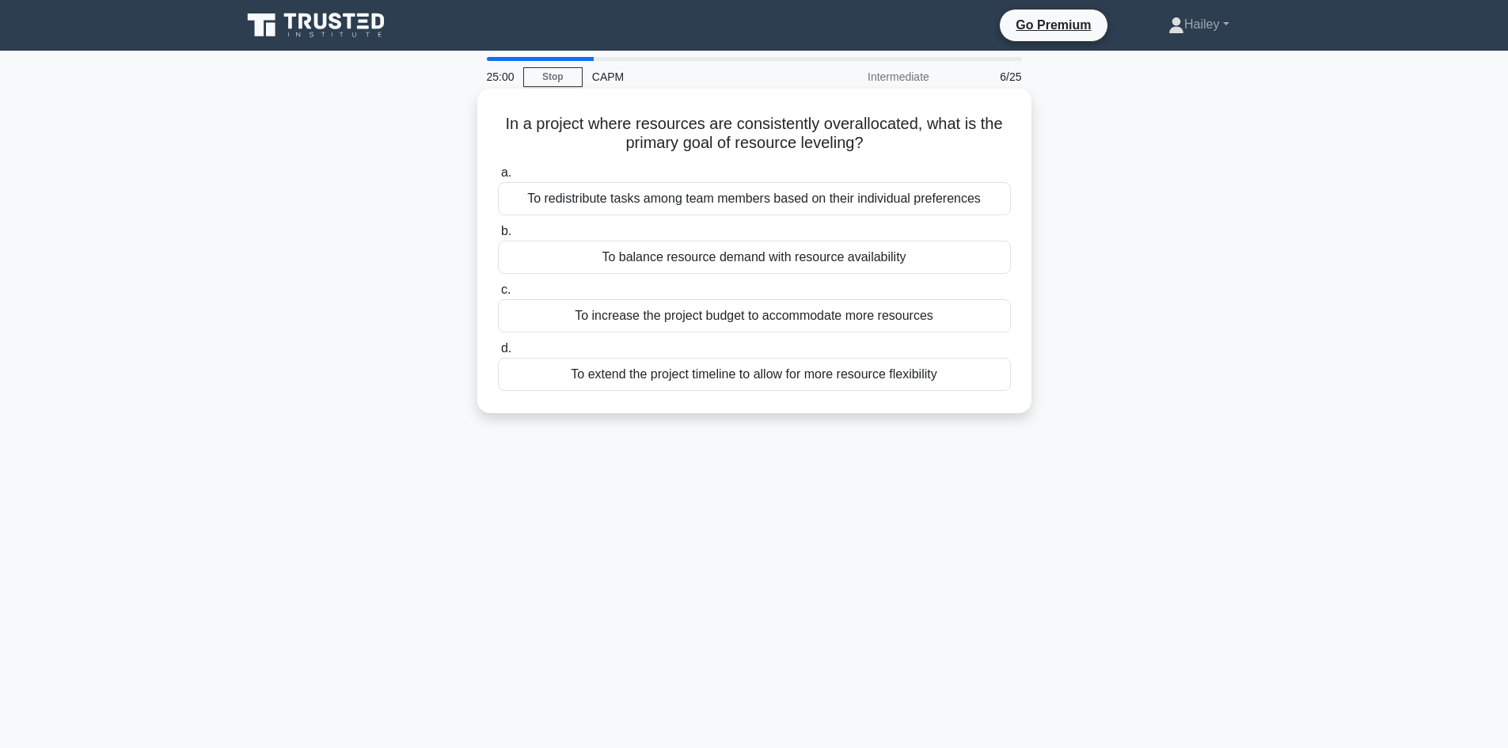
click at [940, 260] on div "To balance resource demand with resource availability" at bounding box center [754, 257] width 513 height 33
click at [498, 237] on input "b. To balance resource demand with resource availability" at bounding box center [498, 231] width 0 height 10
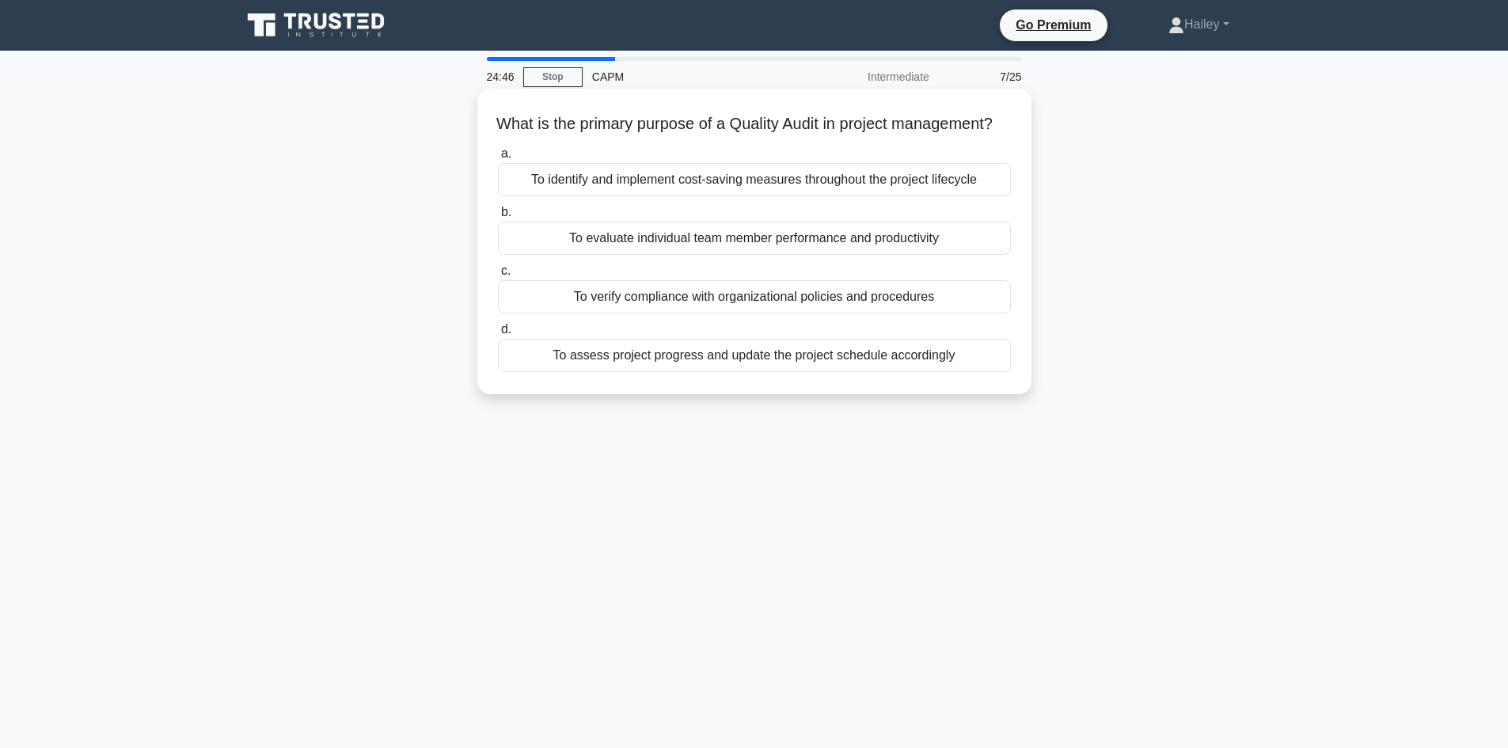
click at [910, 313] on div "To verify compliance with organizational policies and procedures" at bounding box center [754, 296] width 513 height 33
click at [498, 276] on input "c. To verify compliance with organizational policies and procedures" at bounding box center [498, 271] width 0 height 10
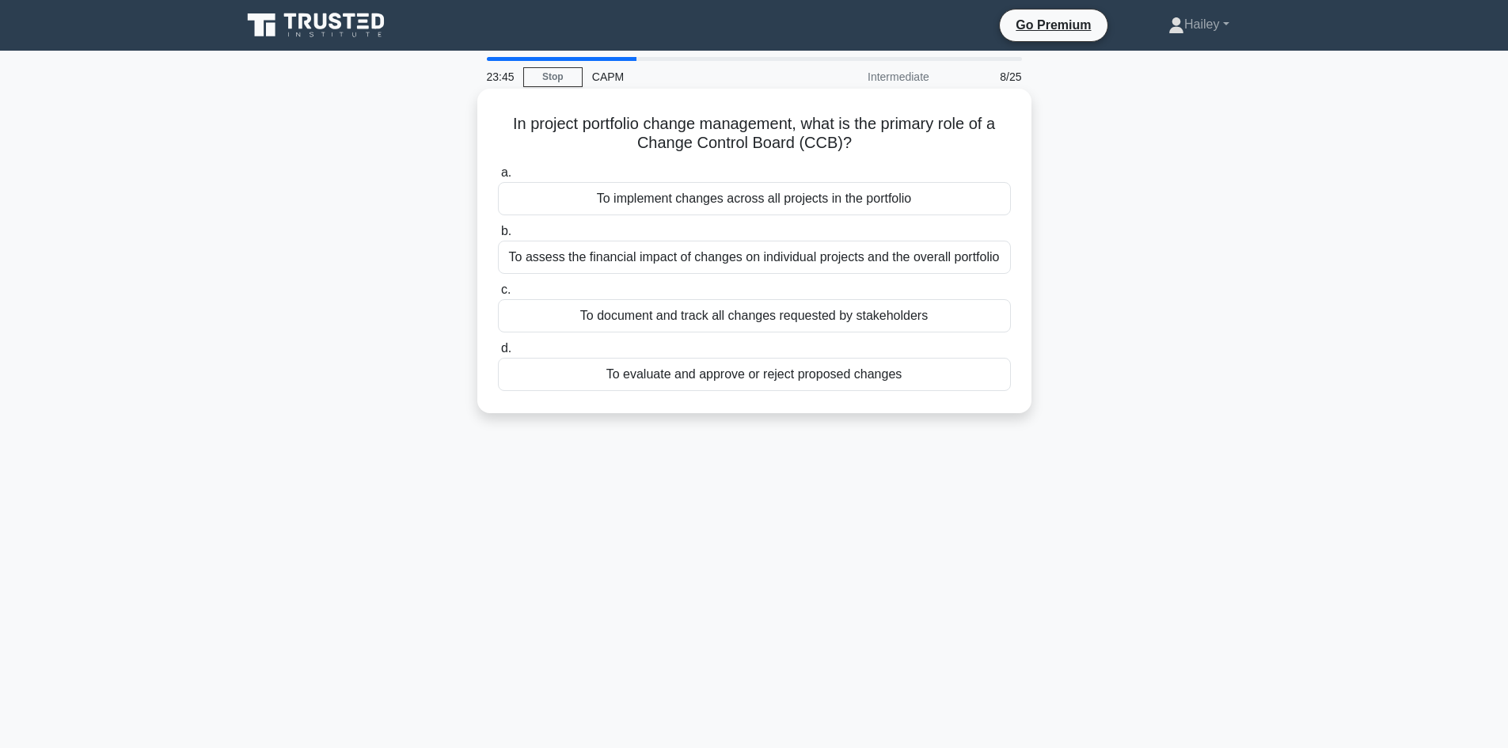
click at [911, 255] on div "To assess the financial impact of changes on individual projects and the overal…" at bounding box center [754, 257] width 513 height 33
click at [498, 237] on input "b. To assess the financial impact of changes on individual projects and the ove…" at bounding box center [498, 231] width 0 height 10
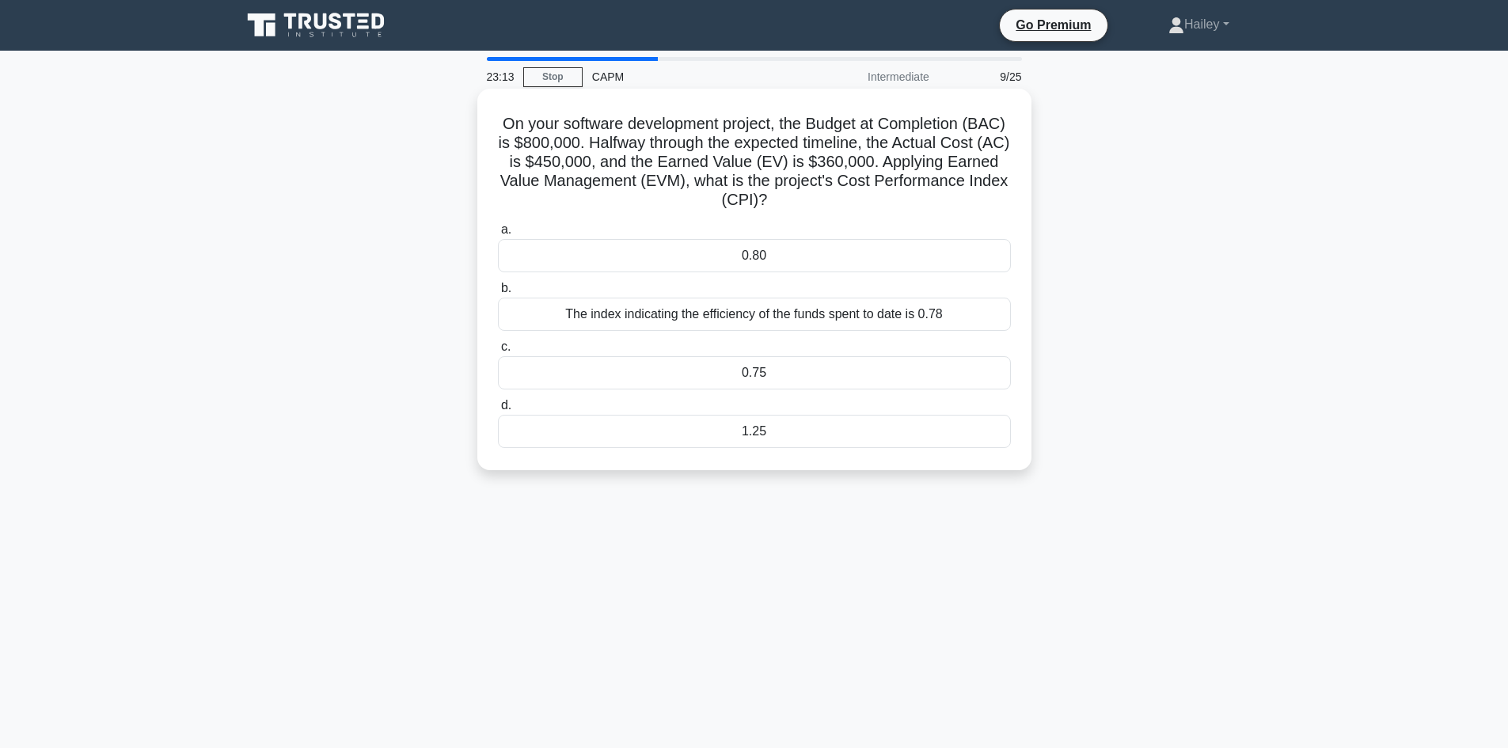
click at [853, 367] on div "0.75" at bounding box center [754, 372] width 513 height 33
click at [498, 352] on input "c. 0.75" at bounding box center [498, 347] width 0 height 10
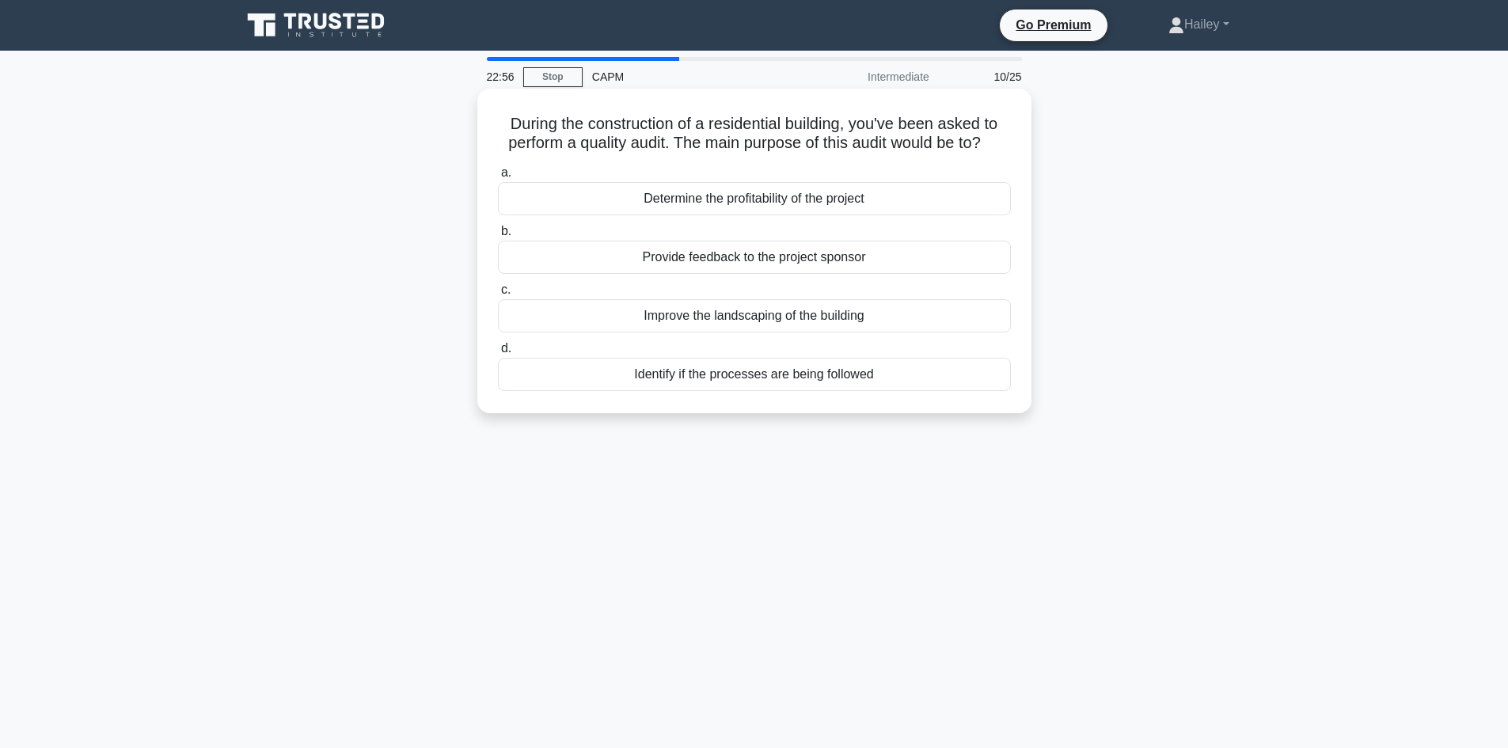
click at [827, 374] on div "Identify if the processes are being followed" at bounding box center [754, 374] width 513 height 33
click at [498, 354] on input "d. Identify if the processes are being followed" at bounding box center [498, 349] width 0 height 10
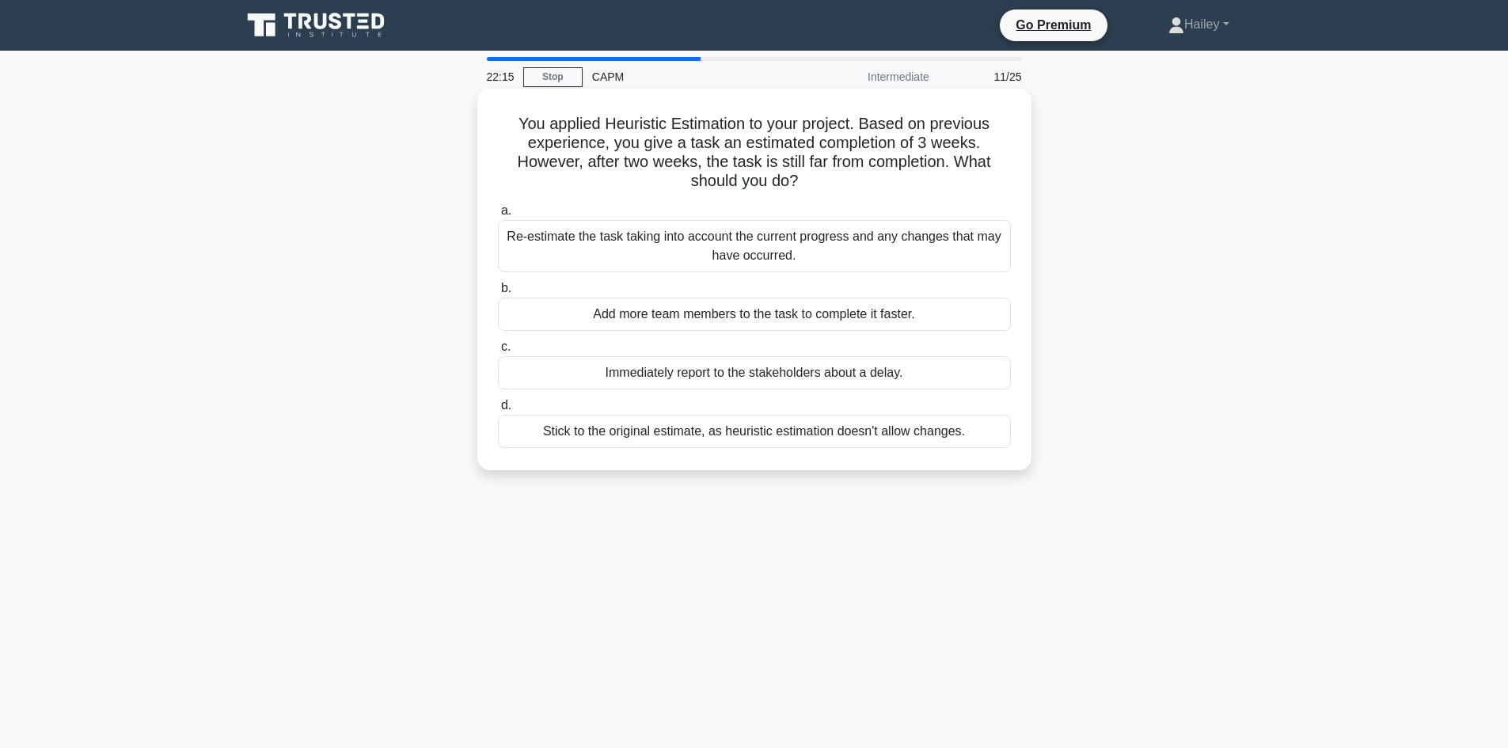
click at [991, 241] on div "Re-estimate the task taking into account the current progress and any changes t…" at bounding box center [754, 246] width 513 height 52
click at [498, 216] on input "a. Re-estimate the task taking into account the current progress and any change…" at bounding box center [498, 211] width 0 height 10
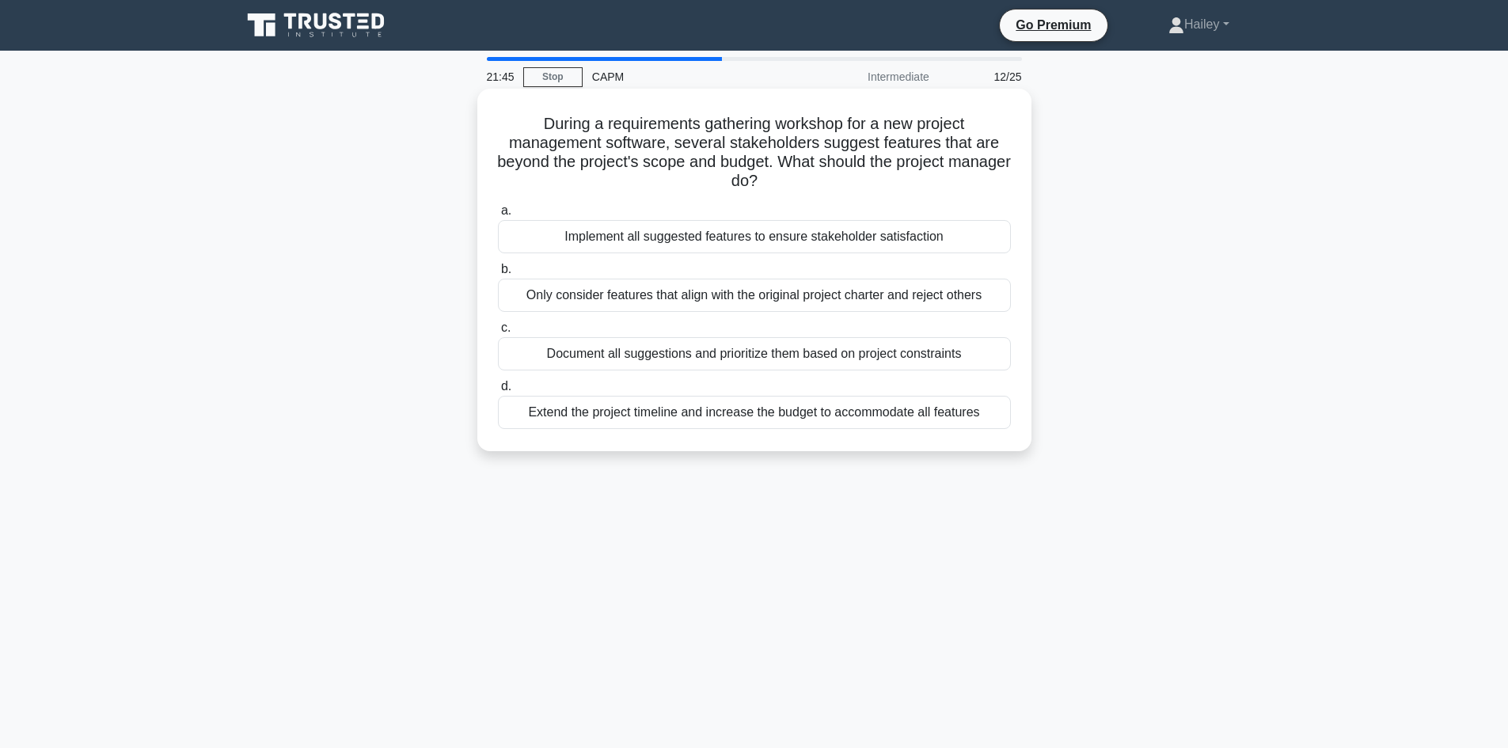
click at [864, 362] on div "Document all suggestions and prioritize them based on project constraints" at bounding box center [754, 353] width 513 height 33
click at [498, 333] on input "c. Document all suggestions and prioritize them based on project constraints" at bounding box center [498, 328] width 0 height 10
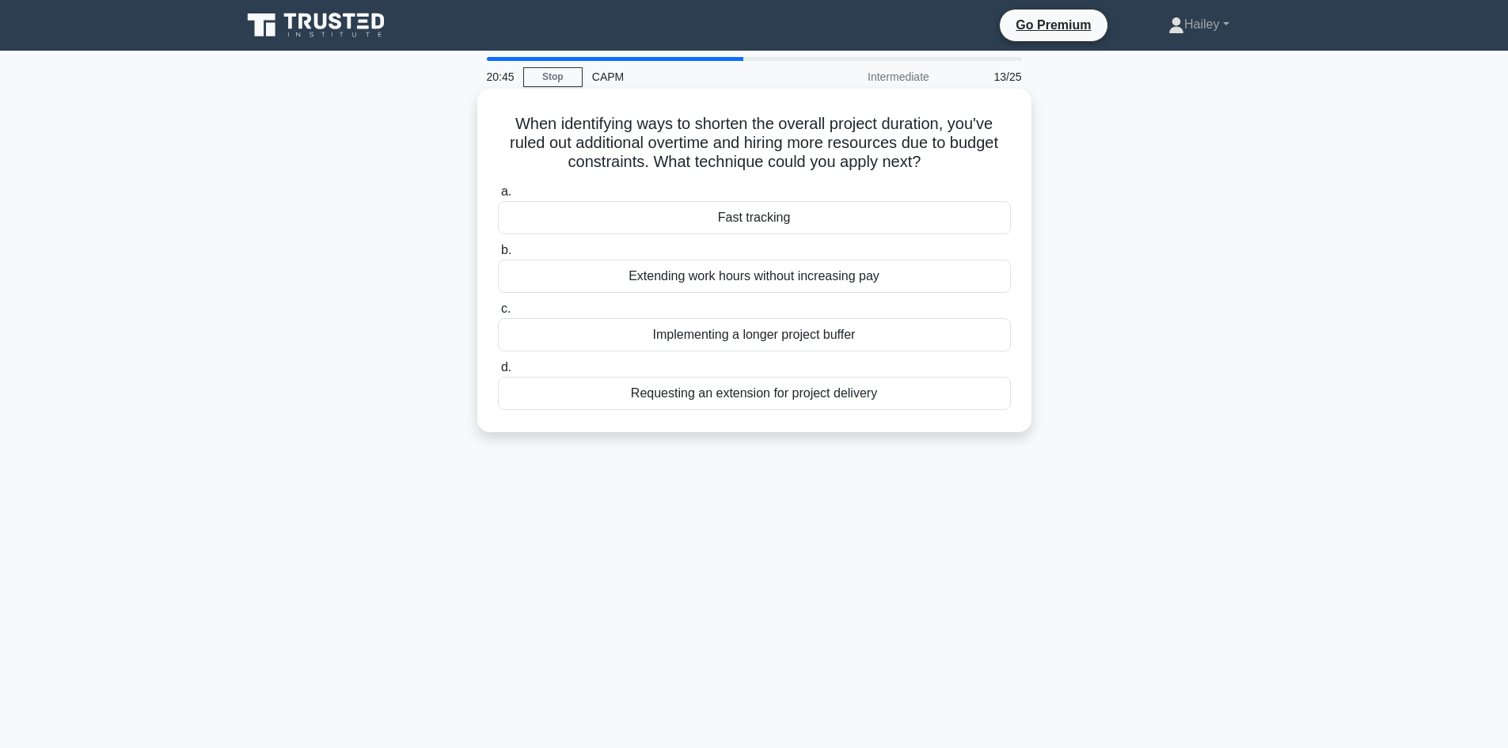
click at [845, 226] on div "Fast tracking" at bounding box center [754, 217] width 513 height 33
click at [498, 197] on input "a. Fast tracking" at bounding box center [498, 192] width 0 height 10
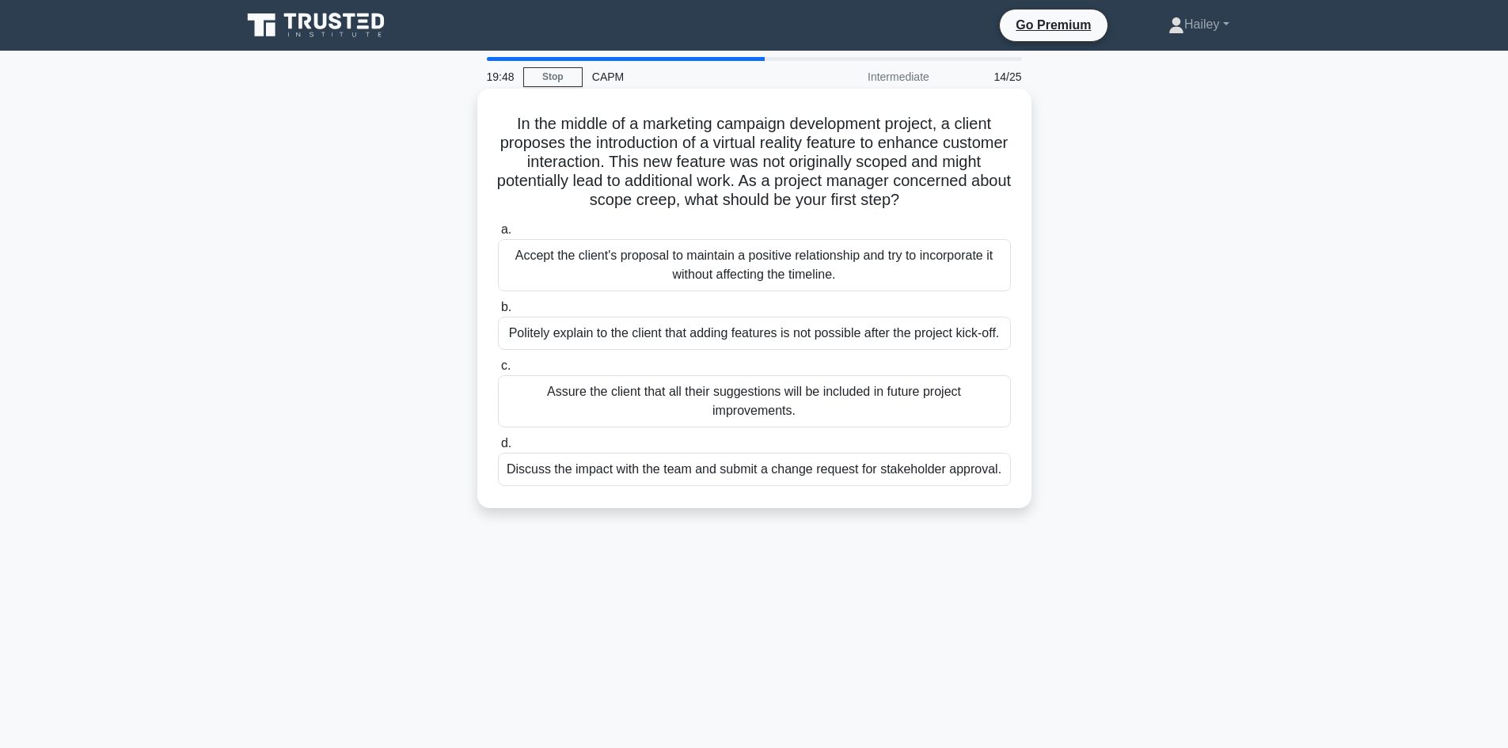
click at [936, 463] on div "Discuss the impact with the team and submit a change request for stakeholder ap…" at bounding box center [754, 469] width 513 height 33
click at [498, 449] on input "d. Discuss the impact with the team and submit a change request for stakeholder…" at bounding box center [498, 444] width 0 height 10
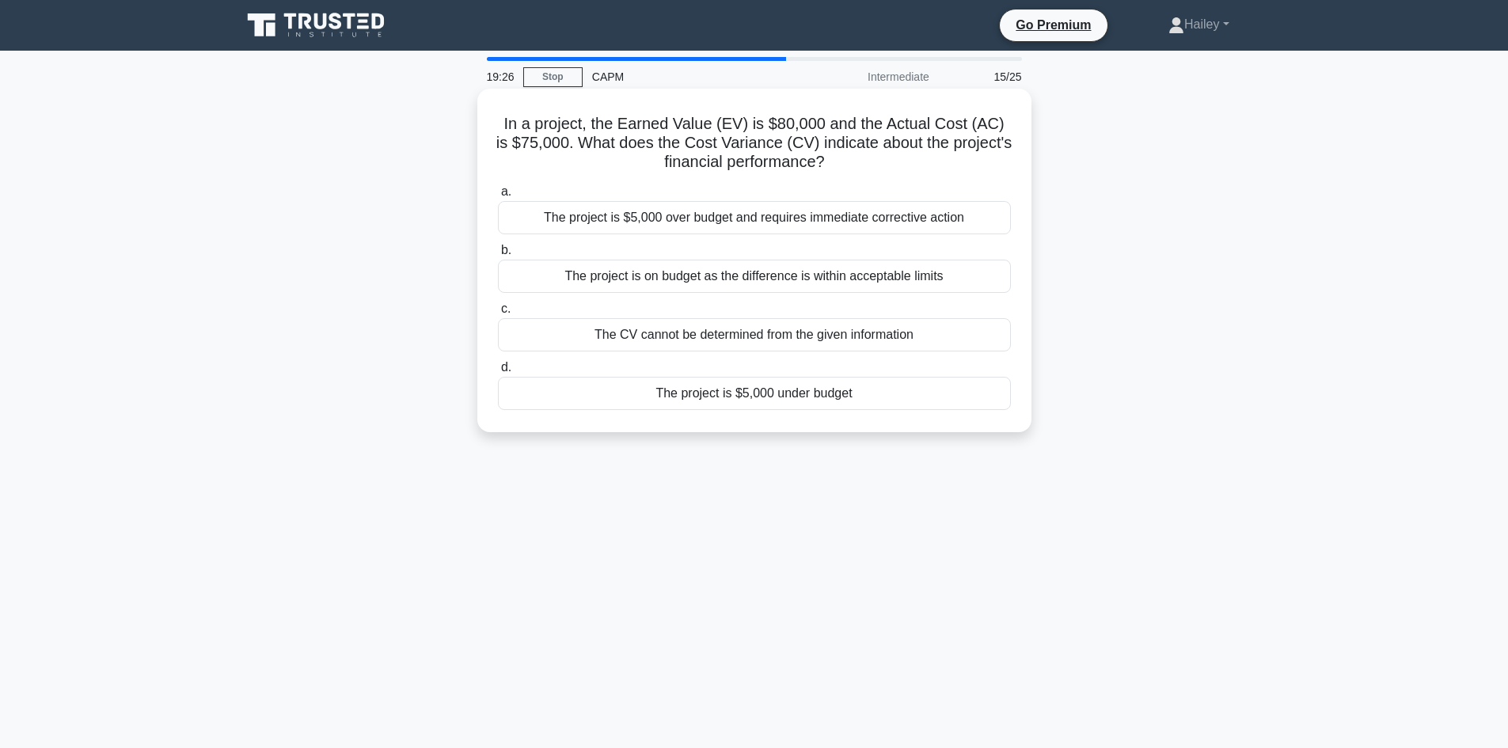
click at [906, 274] on div "The project is on budget as the difference is within acceptable limits" at bounding box center [754, 276] width 513 height 33
click at [498, 256] on input "b. The project is on budget as the difference is within acceptable limits" at bounding box center [498, 250] width 0 height 10
click at [819, 348] on div "Conducting surveys and questionnaires" at bounding box center [754, 334] width 513 height 33
click at [498, 314] on input "c. Conducting surveys and questionnaires" at bounding box center [498, 309] width 0 height 10
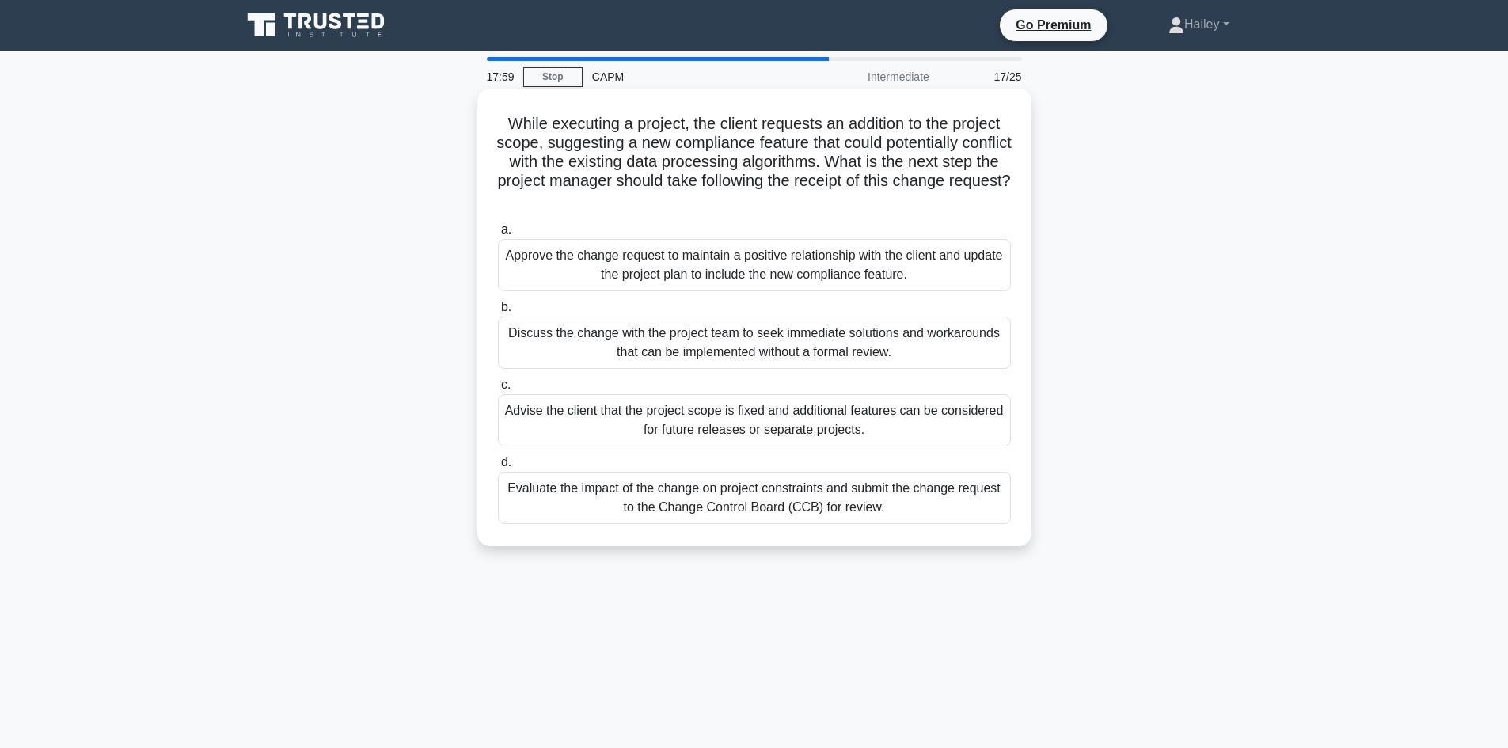
click at [940, 500] on div "Evaluate the impact of the change on project constraints and submit the change …" at bounding box center [754, 498] width 513 height 52
click at [498, 468] on input "d. Evaluate the impact of the change on project constraints and submit the chan…" at bounding box center [498, 463] width 0 height 10
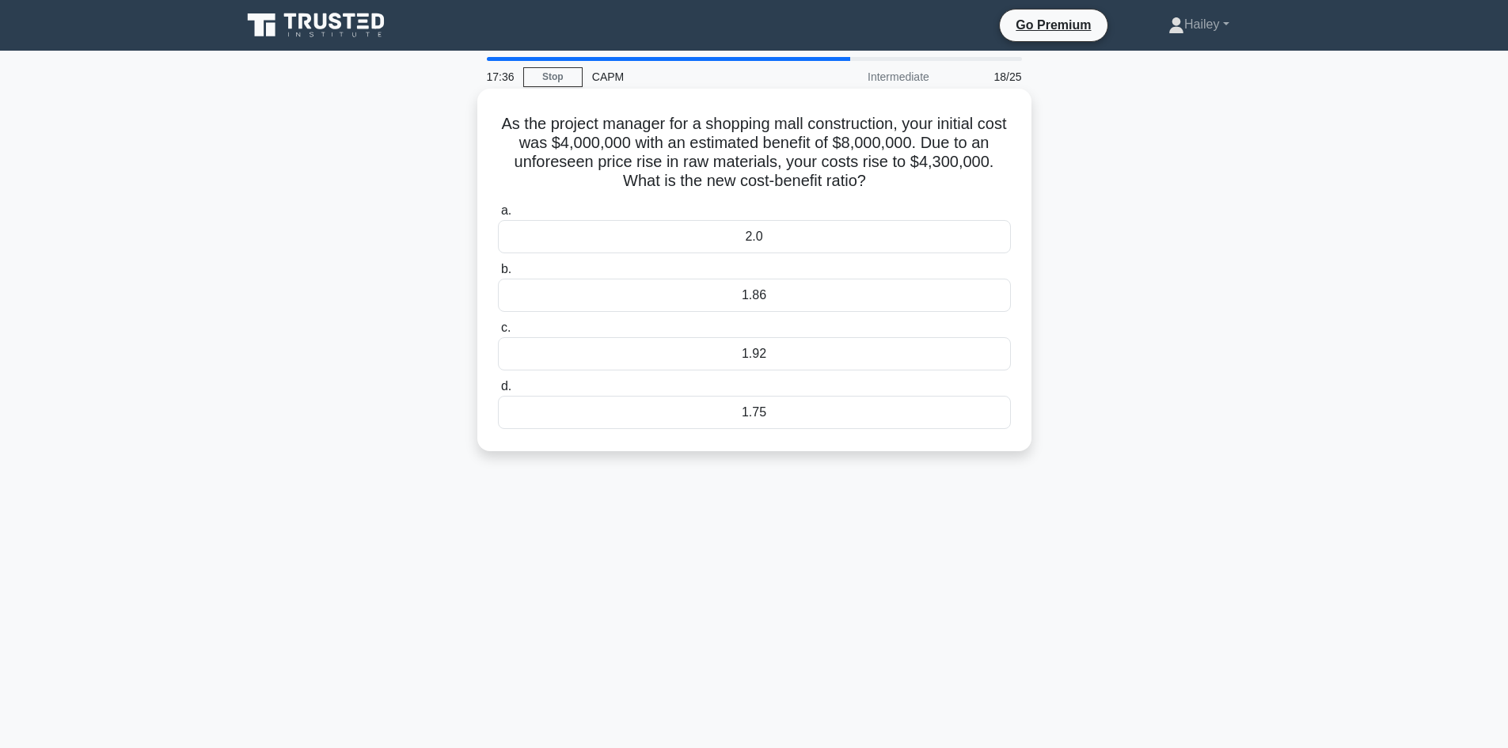
click at [868, 302] on div "1.86" at bounding box center [754, 295] width 513 height 33
click at [498, 275] on input "b. 1.86" at bounding box center [498, 269] width 0 height 10
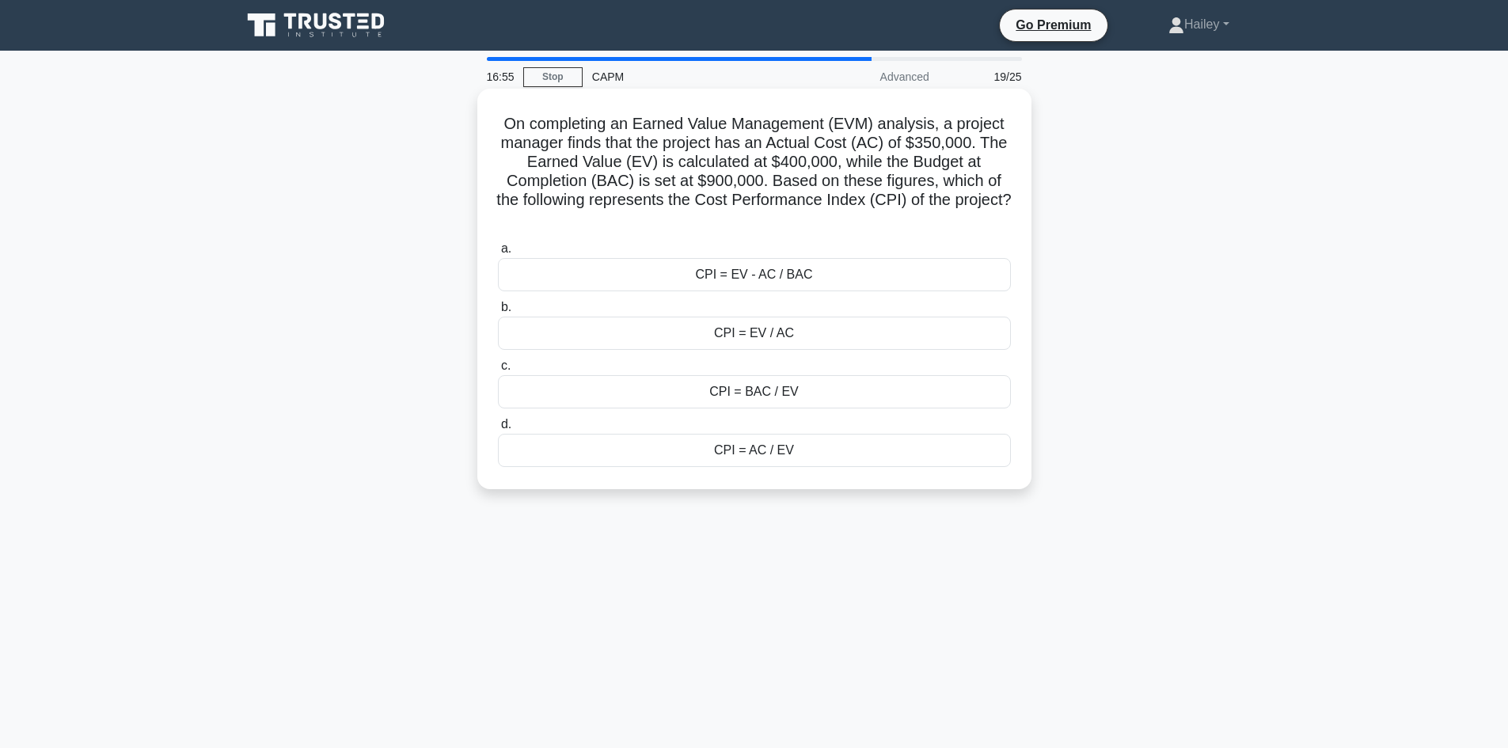
click at [853, 442] on div "CPI = AC / EV" at bounding box center [754, 450] width 513 height 33
click at [498, 430] on input "d. CPI = AC / EV" at bounding box center [498, 425] width 0 height 10
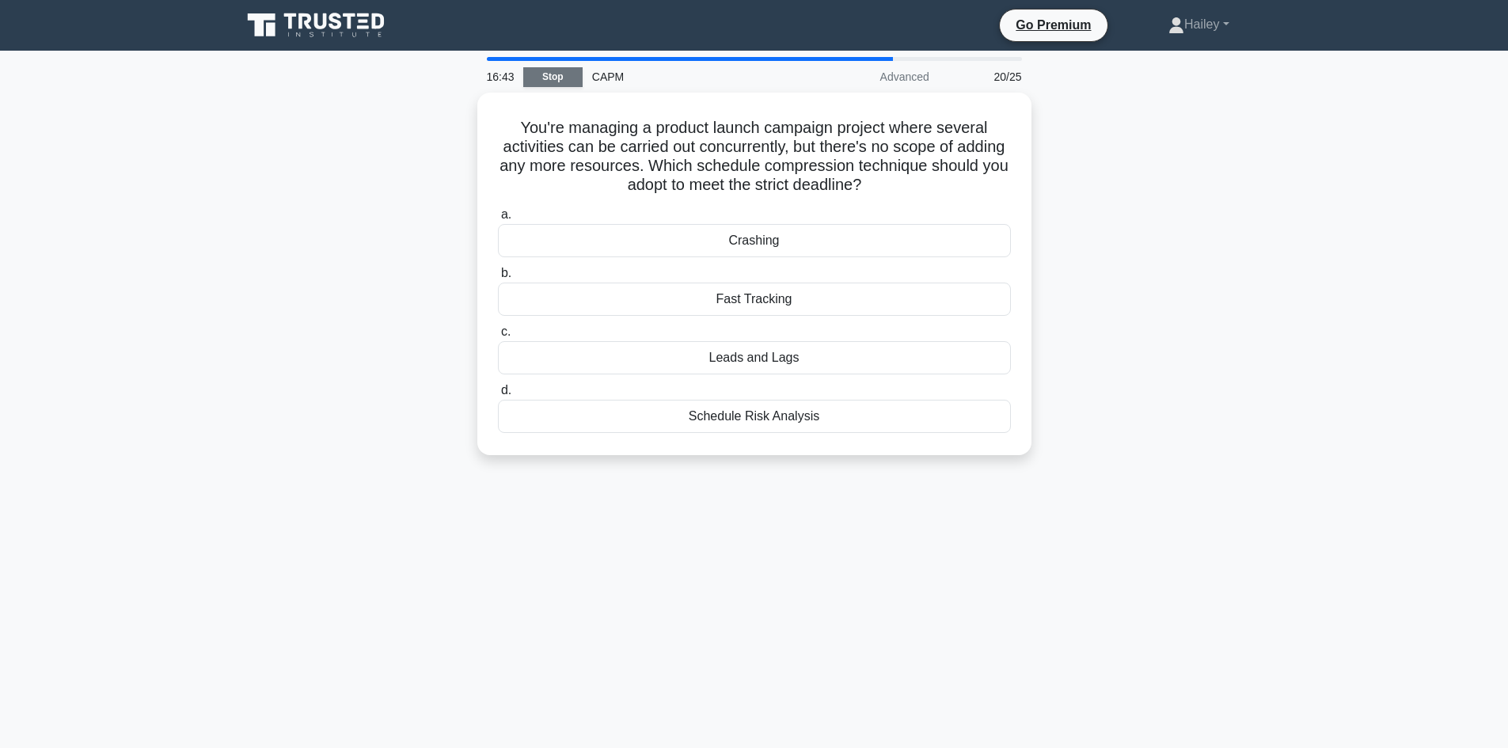
click at [560, 74] on link "Stop" at bounding box center [552, 77] width 59 height 20
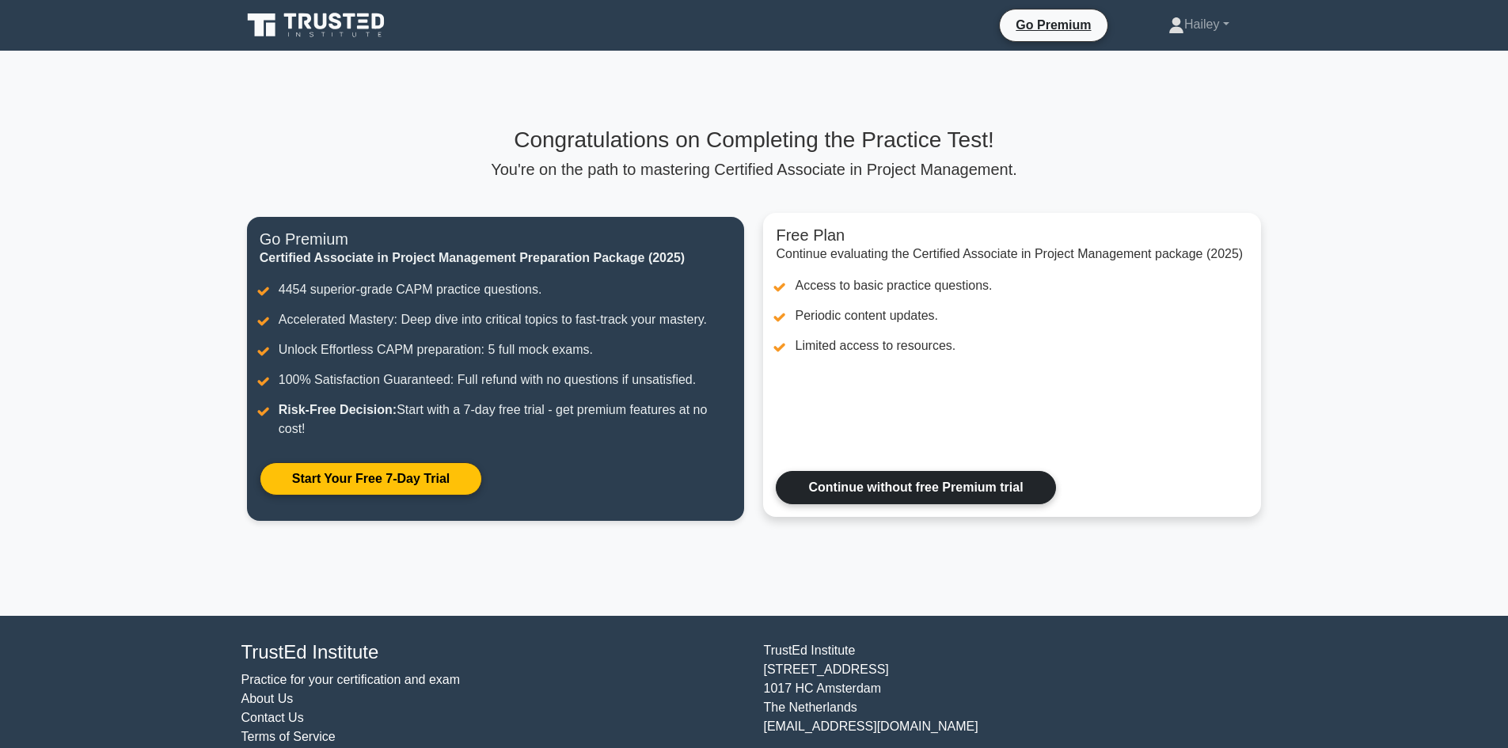
click at [992, 488] on link "Continue without free Premium trial" at bounding box center [915, 487] width 279 height 33
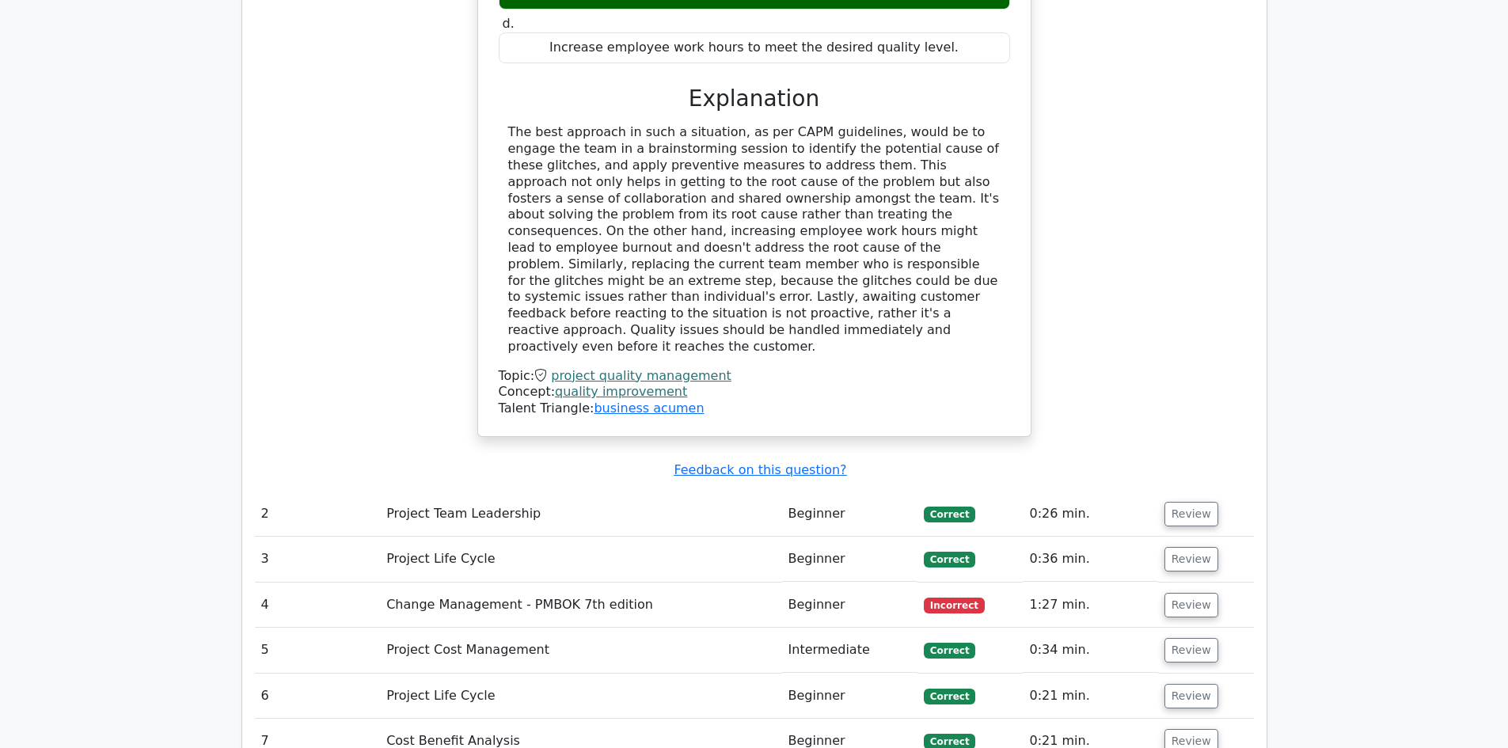
scroll to position [1921, 0]
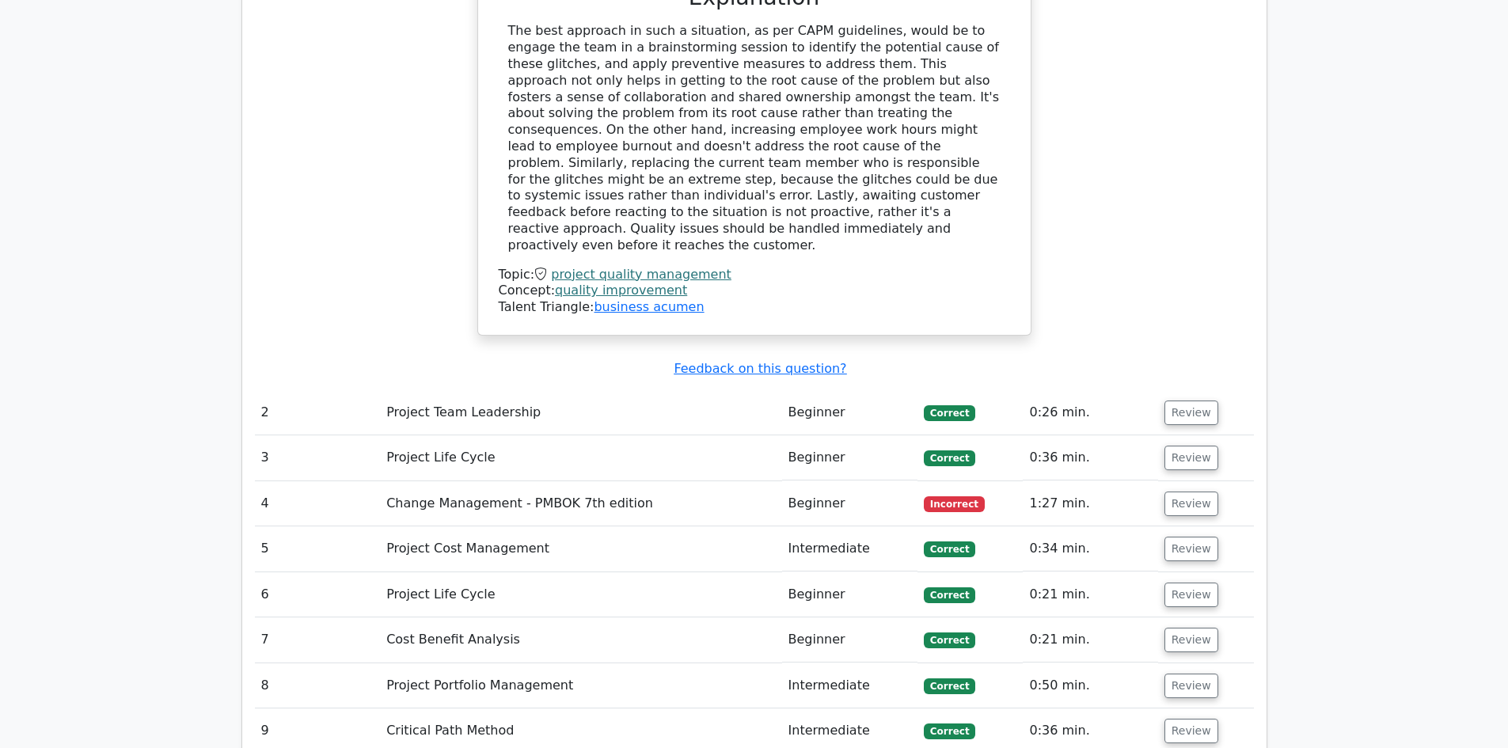
click at [572, 481] on td "Change Management - PMBOK 7th edition" at bounding box center [580, 503] width 401 height 45
click at [299, 481] on td "4" at bounding box center [318, 503] width 126 height 45
click at [884, 481] on td "Beginner" at bounding box center [849, 503] width 135 height 45
click at [952, 496] on span "Incorrect" at bounding box center [954, 504] width 61 height 16
click at [1203, 492] on button "Review" at bounding box center [1192, 504] width 54 height 25
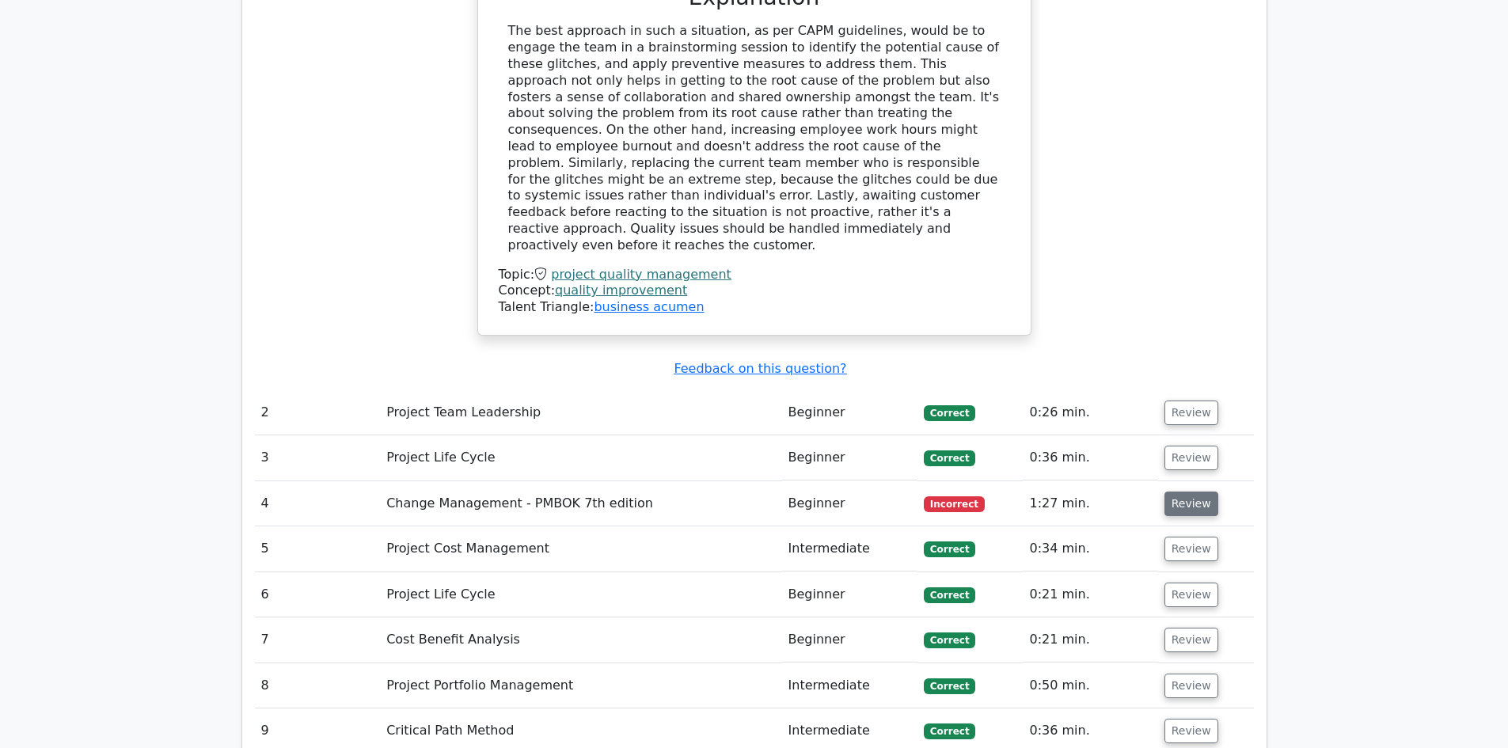
click at [1170, 492] on button "Review" at bounding box center [1192, 504] width 54 height 25
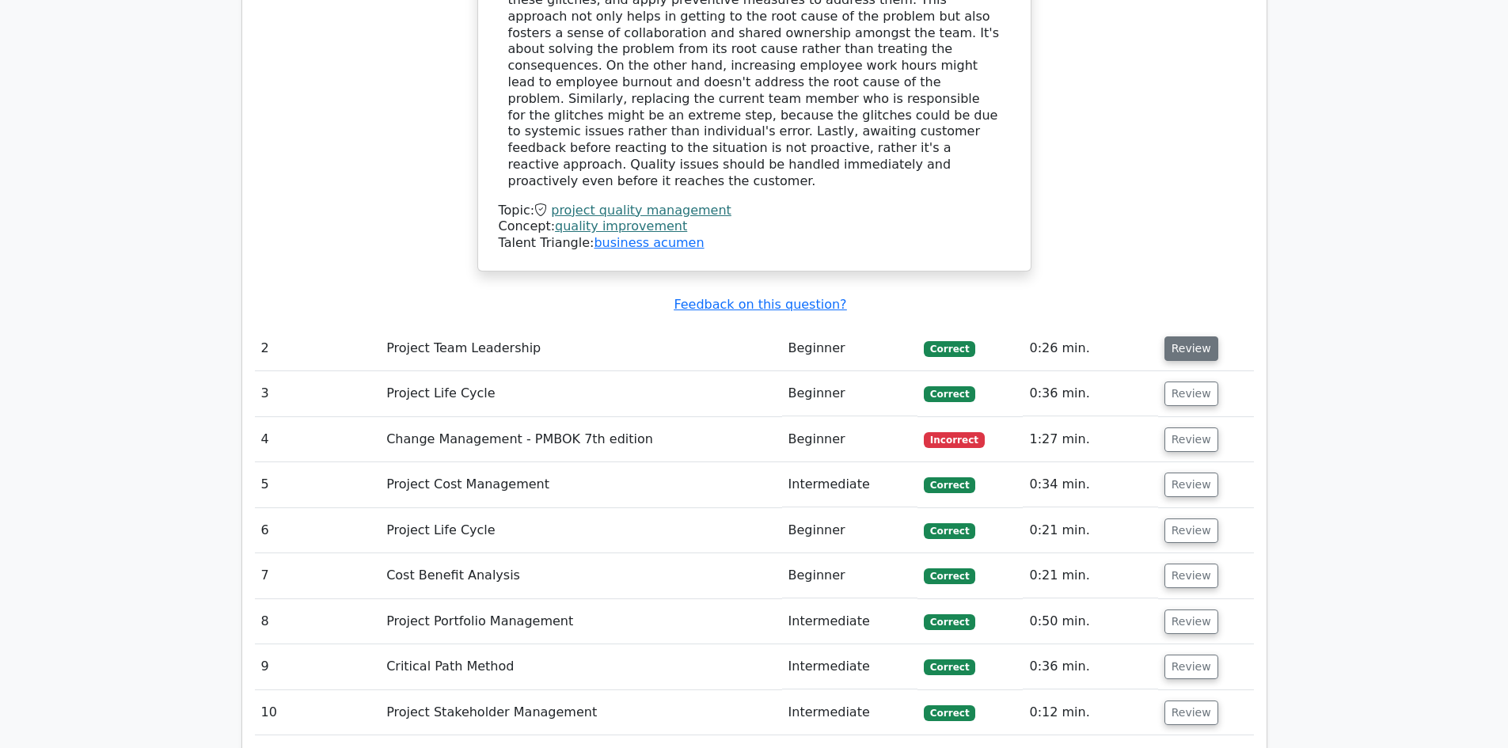
scroll to position [2079, 0]
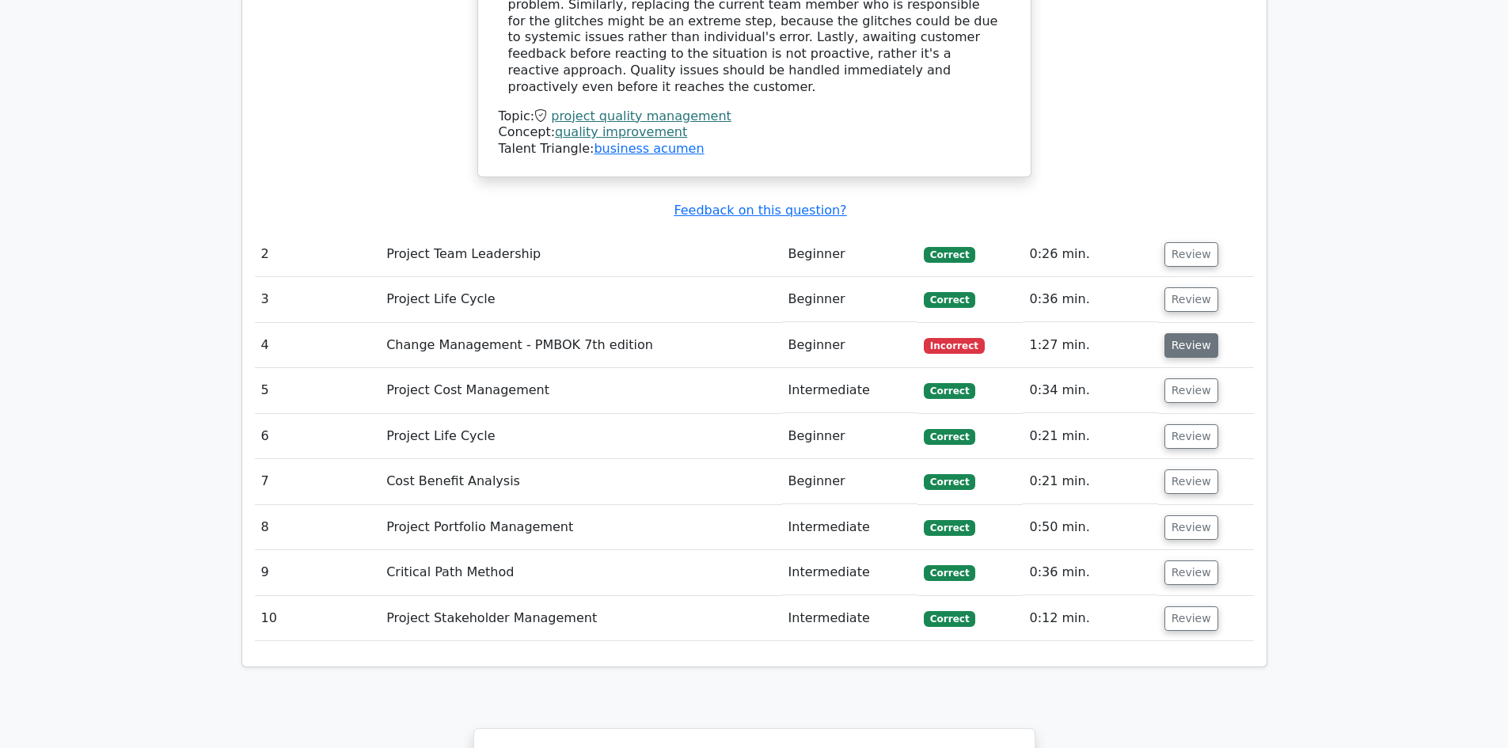
click at [1195, 333] on button "Review" at bounding box center [1192, 345] width 54 height 25
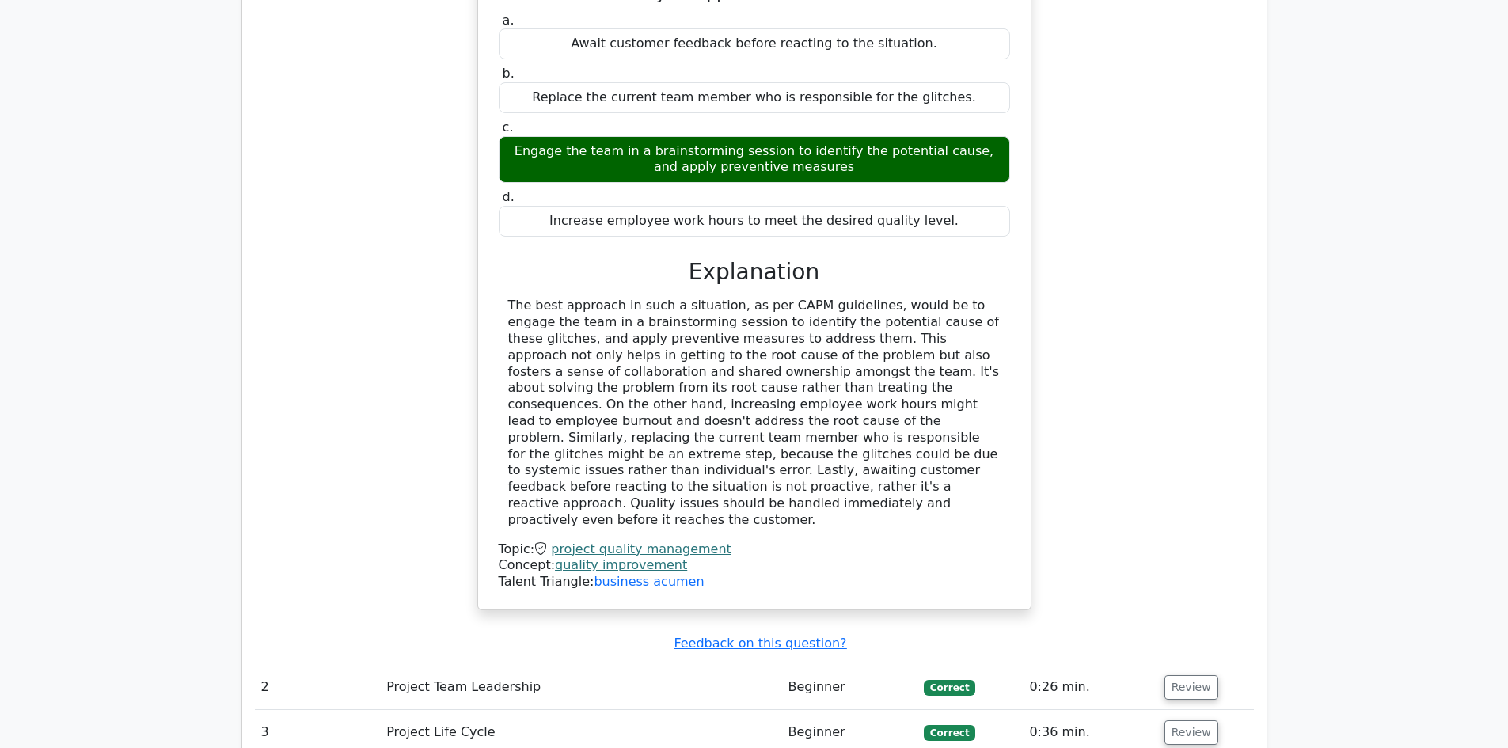
scroll to position [1446, 0]
